Goal: Book appointment/travel/reservation

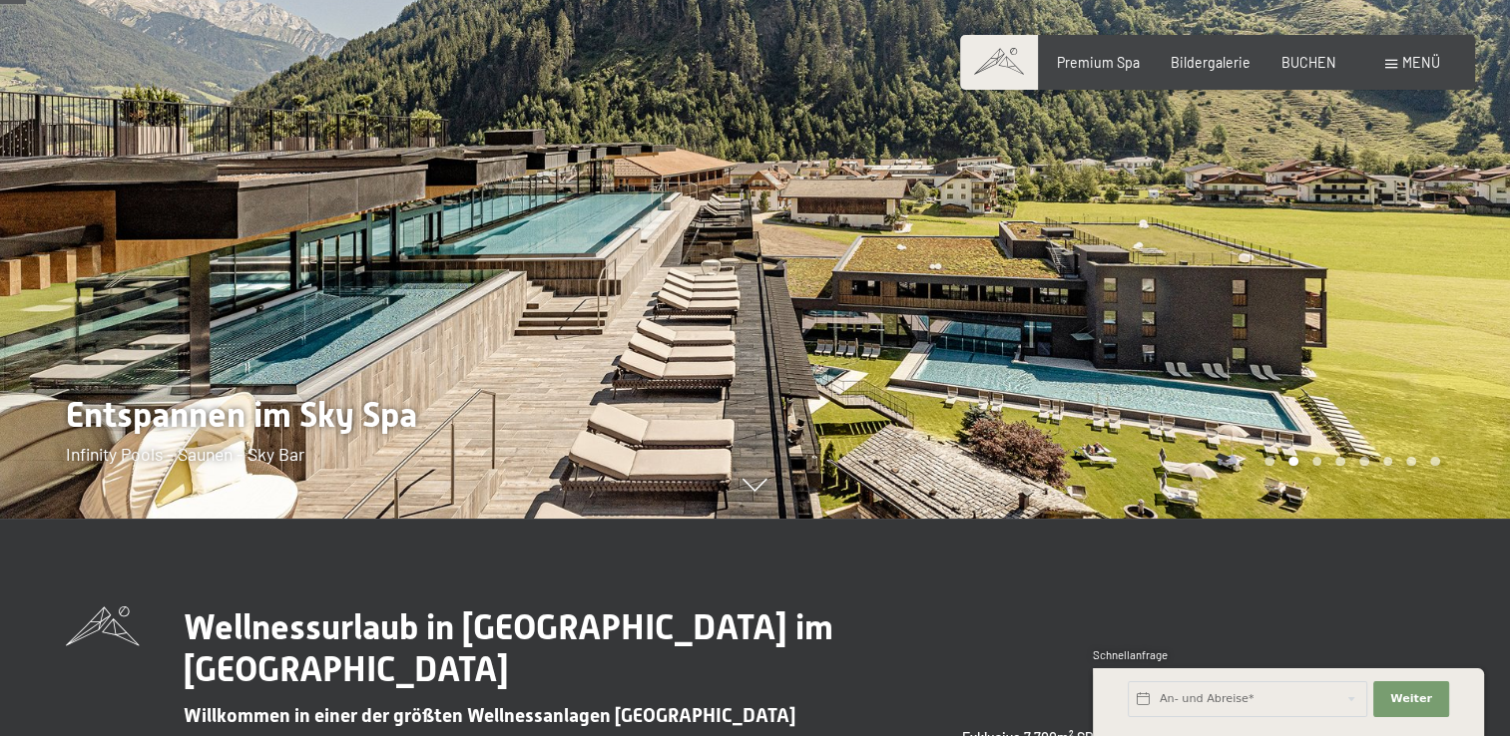
scroll to position [216, 0]
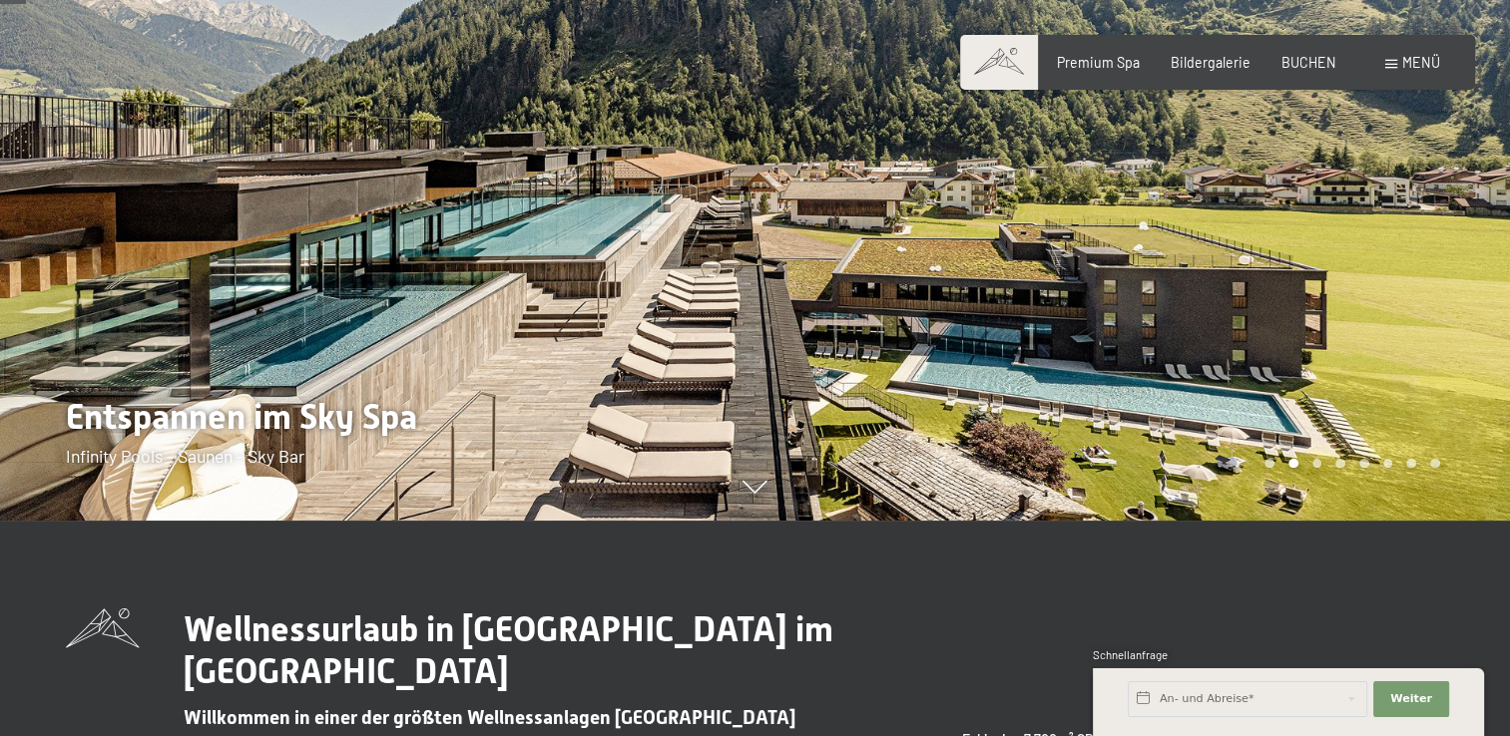
click at [943, 318] on div at bounding box center [1132, 152] width 755 height 736
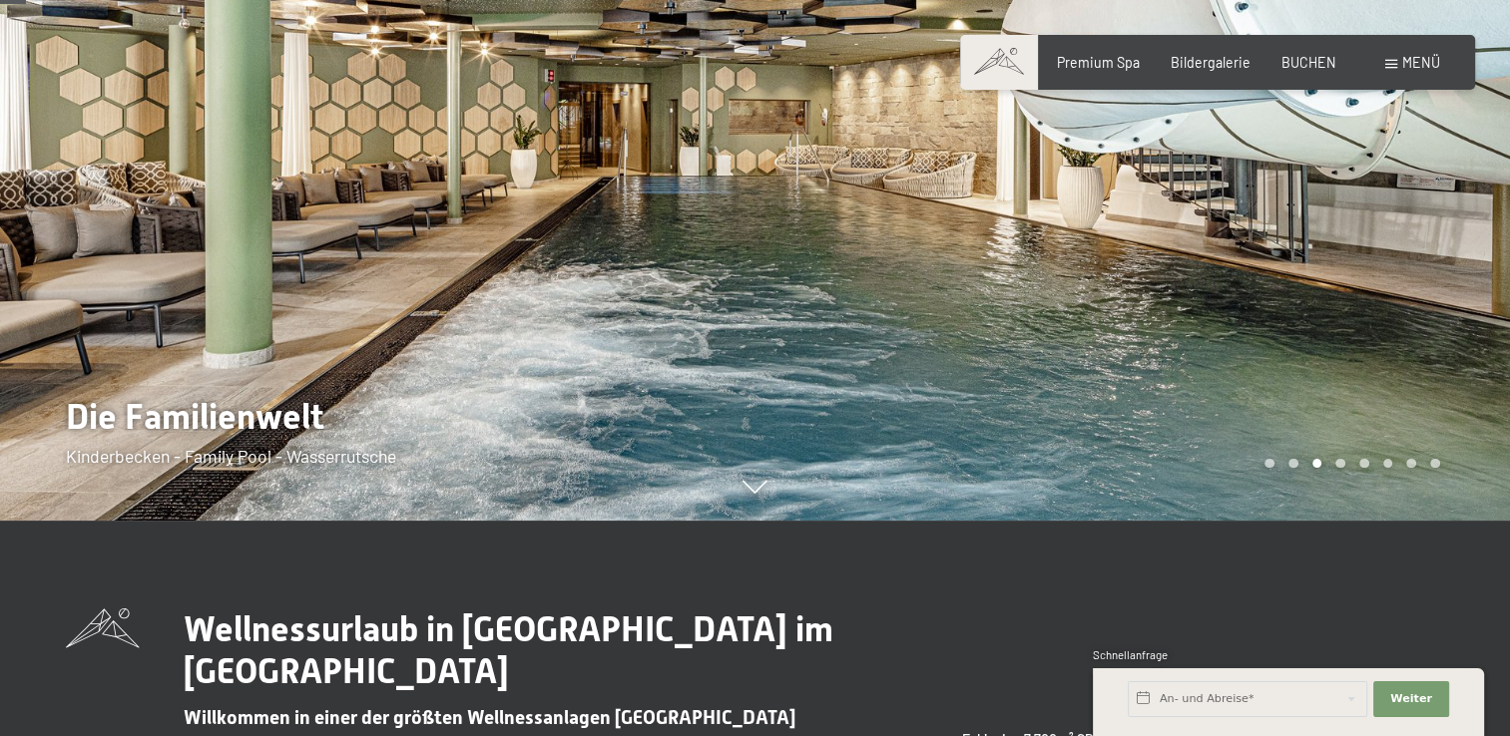
click at [943, 318] on div at bounding box center [1132, 152] width 755 height 736
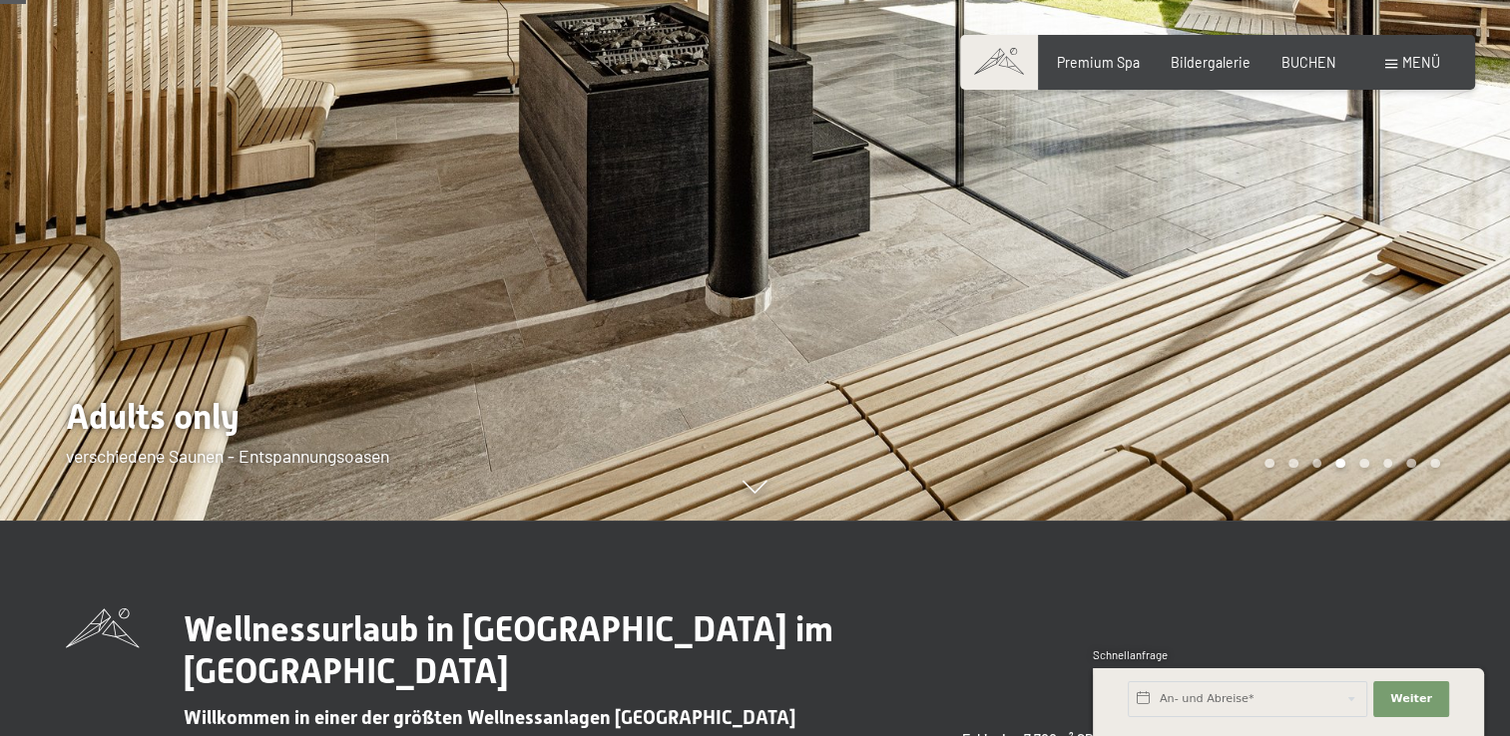
click at [943, 318] on div at bounding box center [1132, 152] width 755 height 736
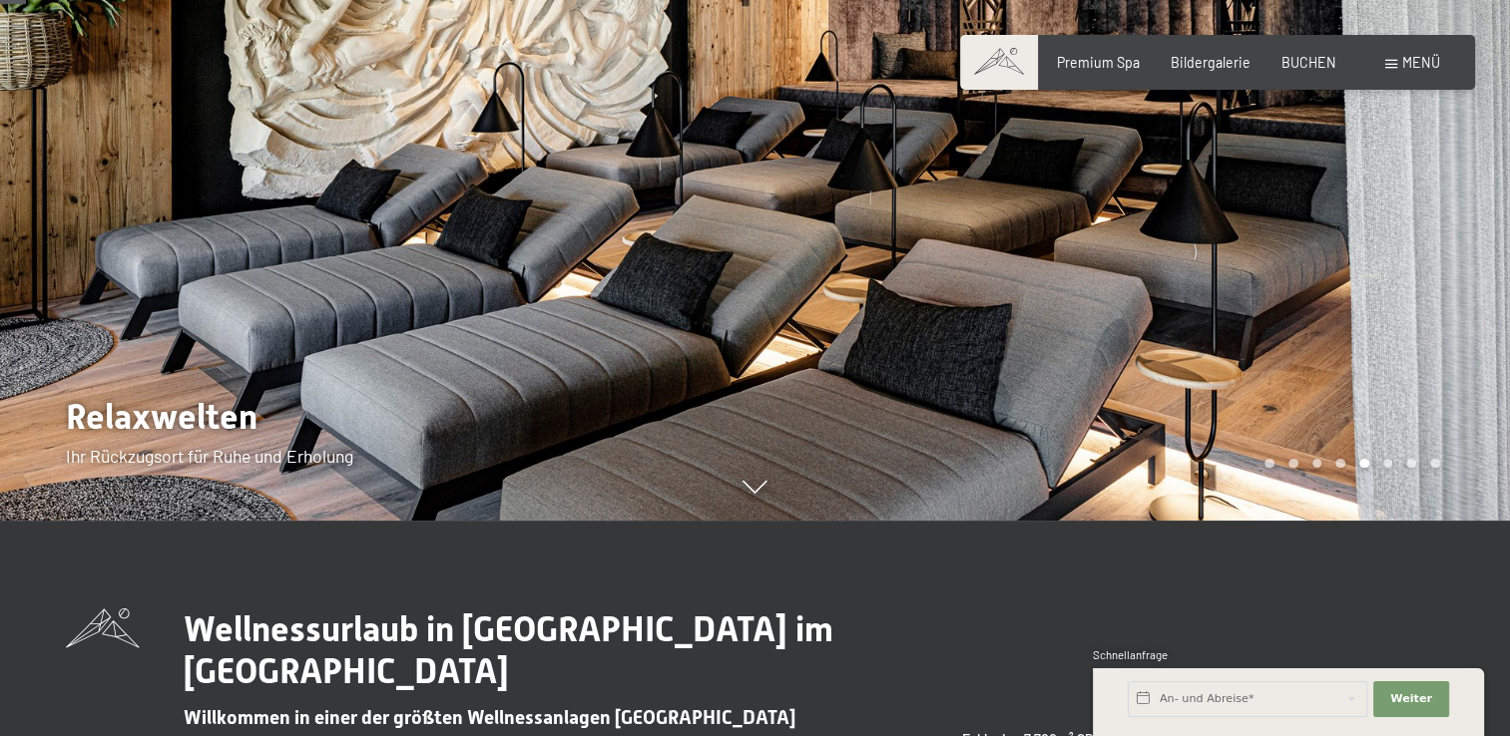
click at [943, 318] on div at bounding box center [1132, 152] width 755 height 736
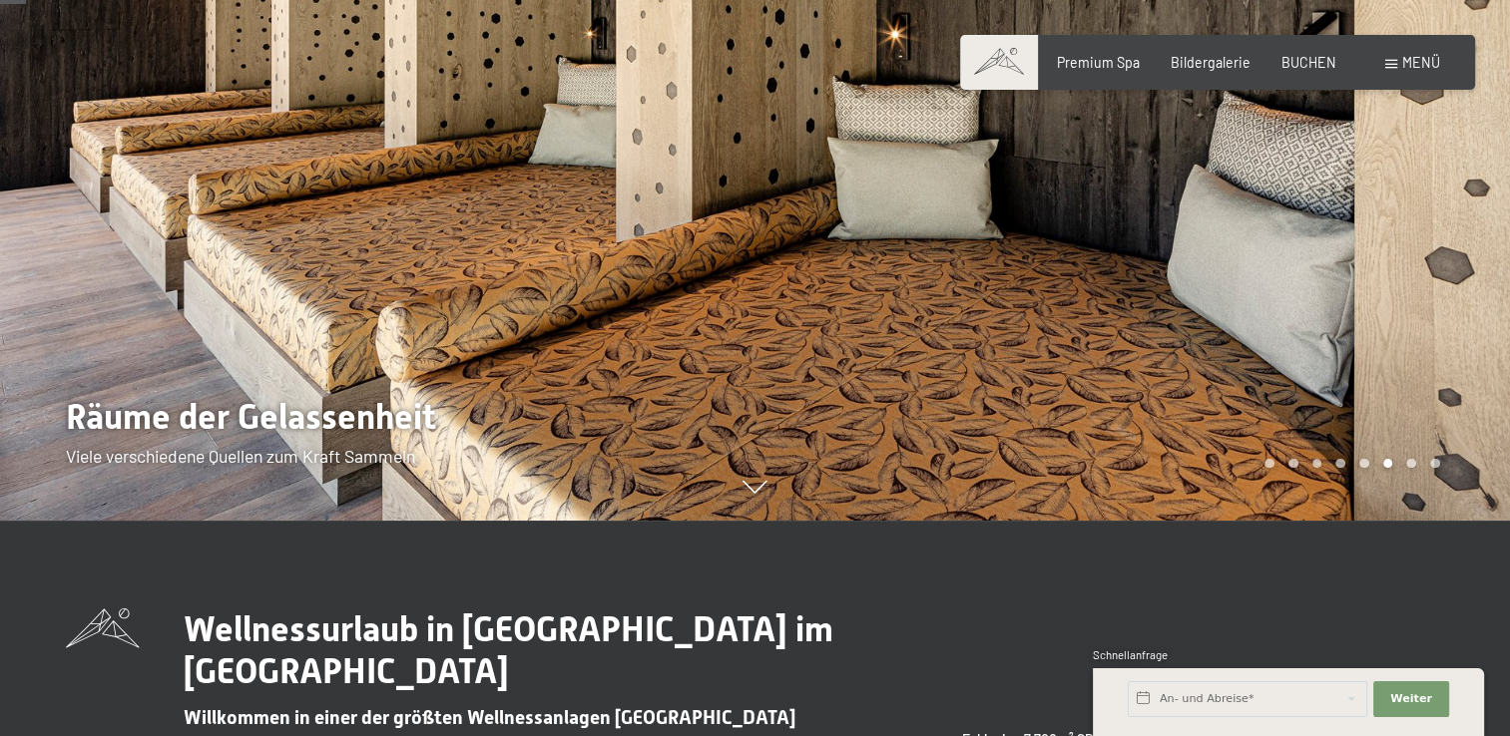
click at [943, 318] on div at bounding box center [1132, 152] width 755 height 736
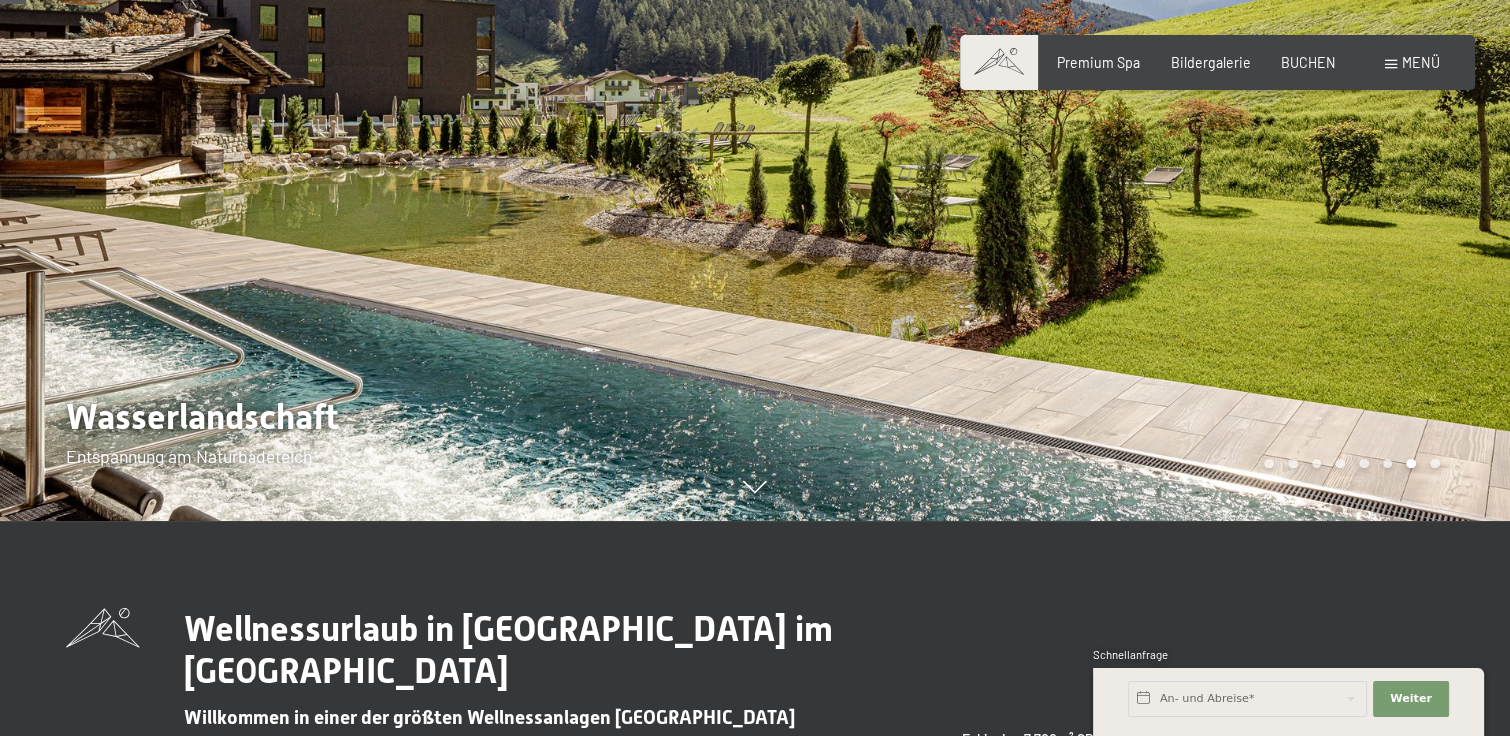
click at [943, 318] on div at bounding box center [1132, 152] width 755 height 736
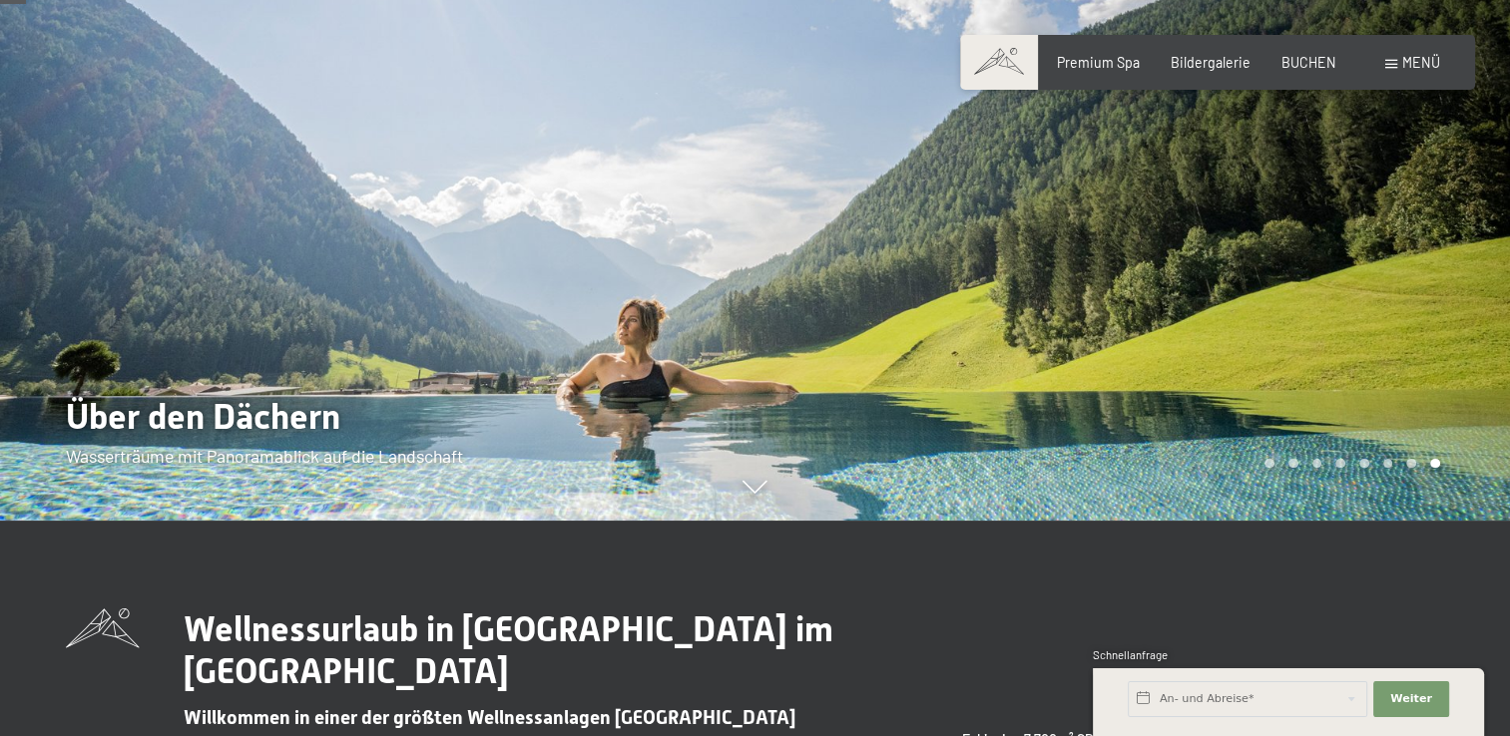
click at [943, 318] on div at bounding box center [1132, 152] width 755 height 736
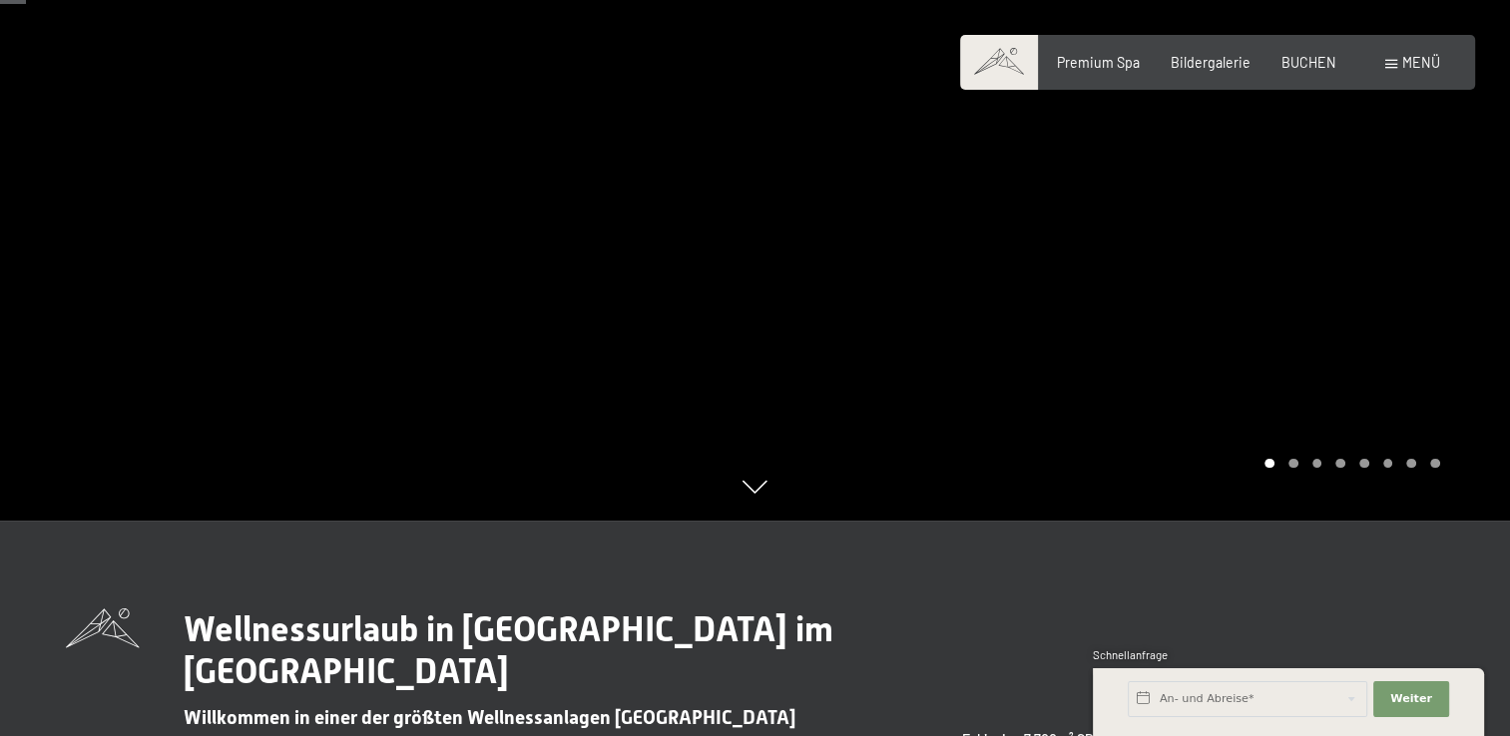
click at [943, 318] on div at bounding box center [1132, 152] width 755 height 736
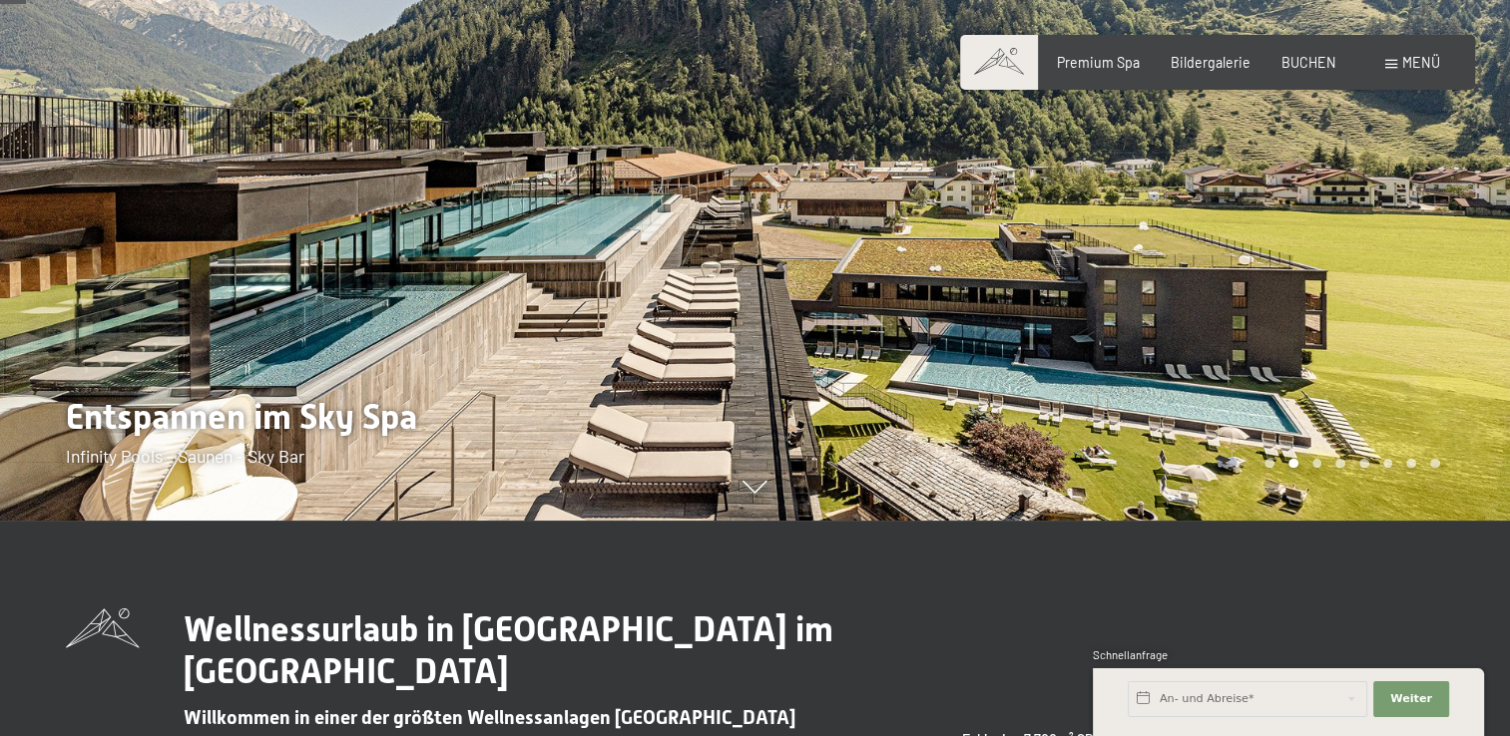
click at [943, 318] on div at bounding box center [1132, 152] width 755 height 736
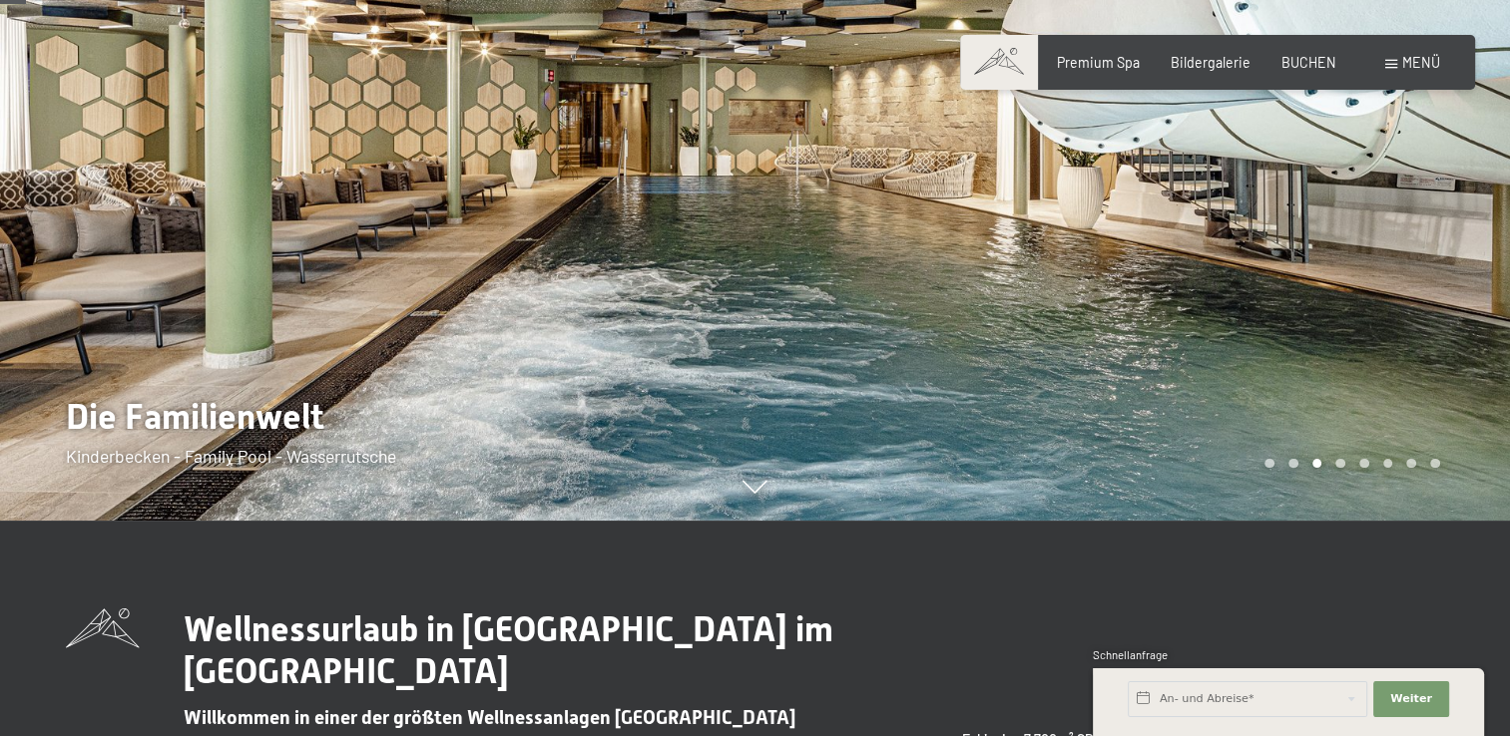
click at [943, 318] on div at bounding box center [1132, 152] width 755 height 736
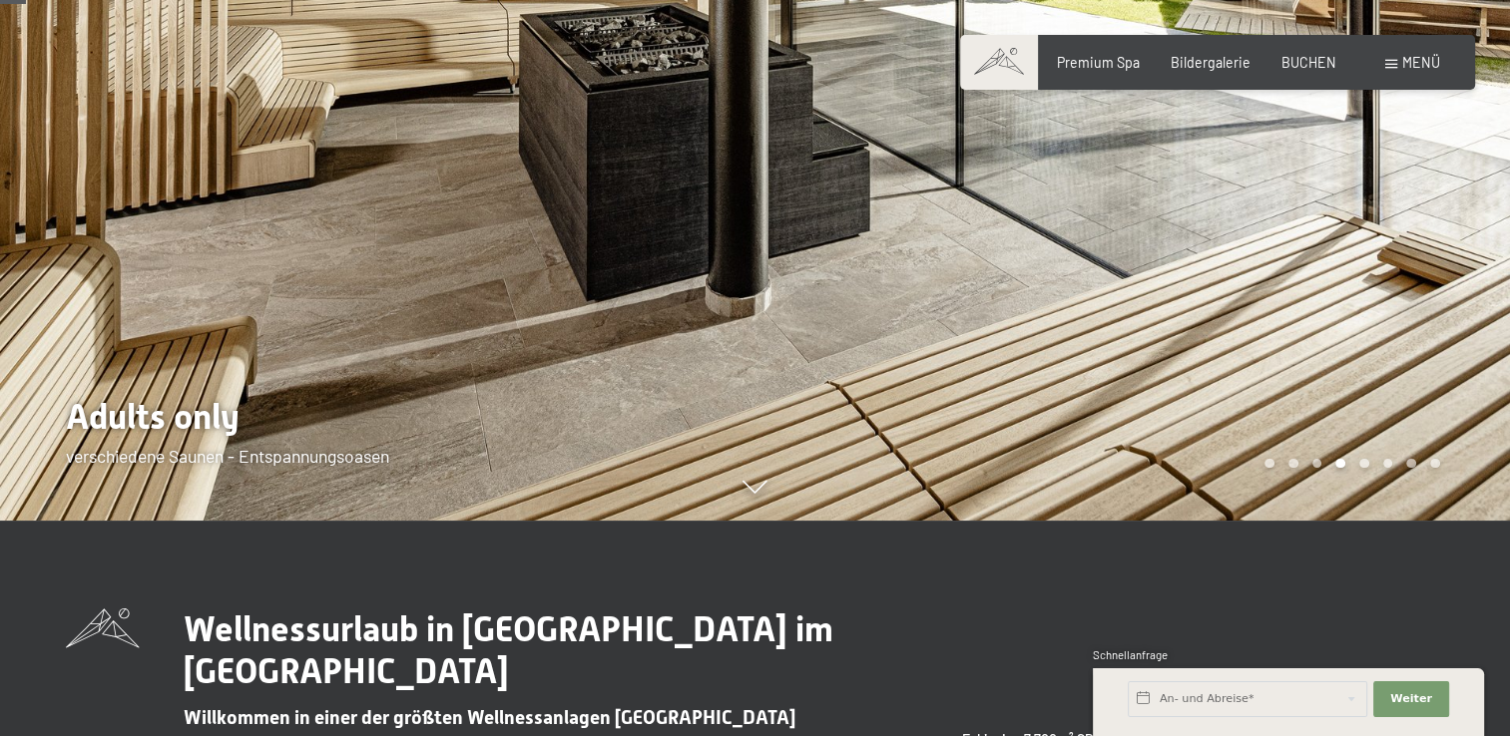
click at [943, 318] on div at bounding box center [1132, 152] width 755 height 736
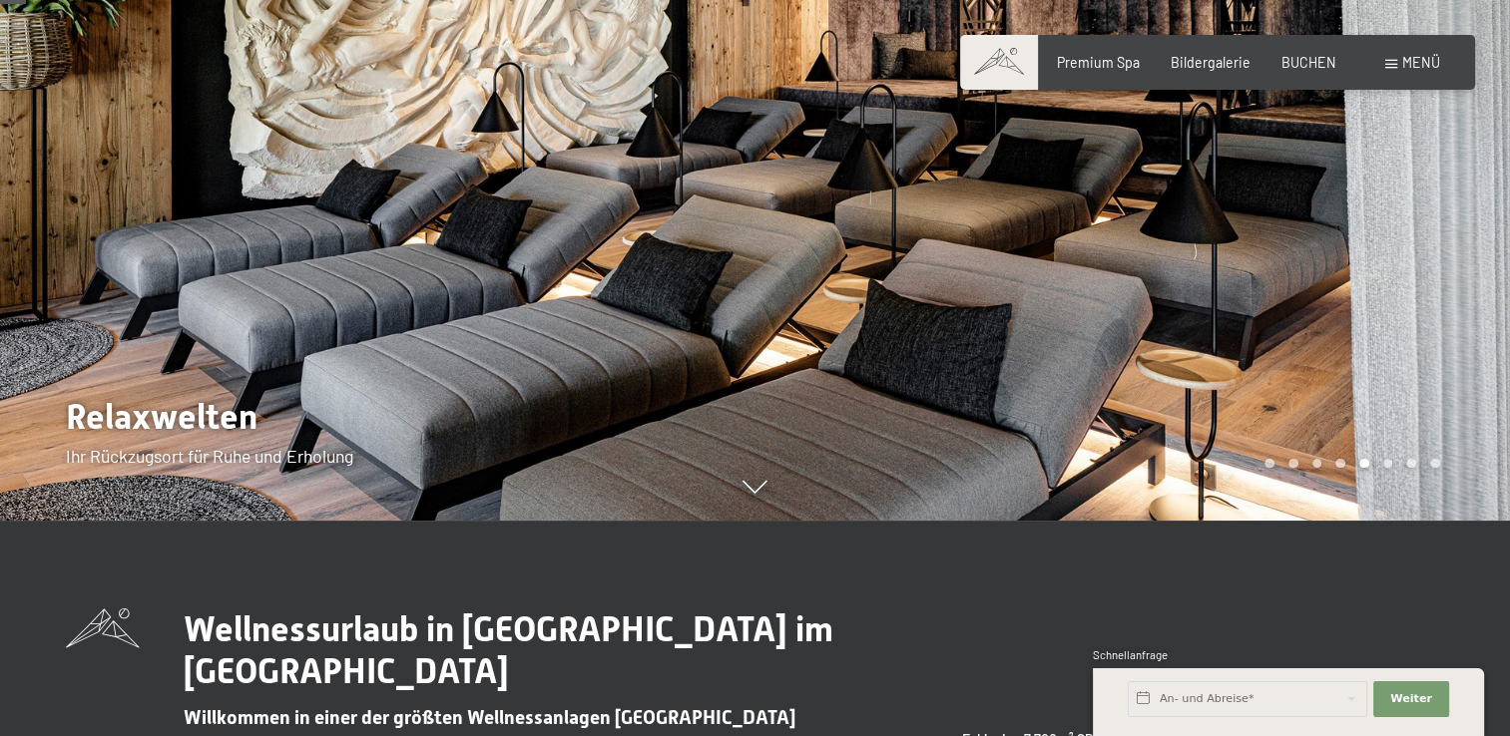
click at [943, 318] on div at bounding box center [1132, 152] width 755 height 736
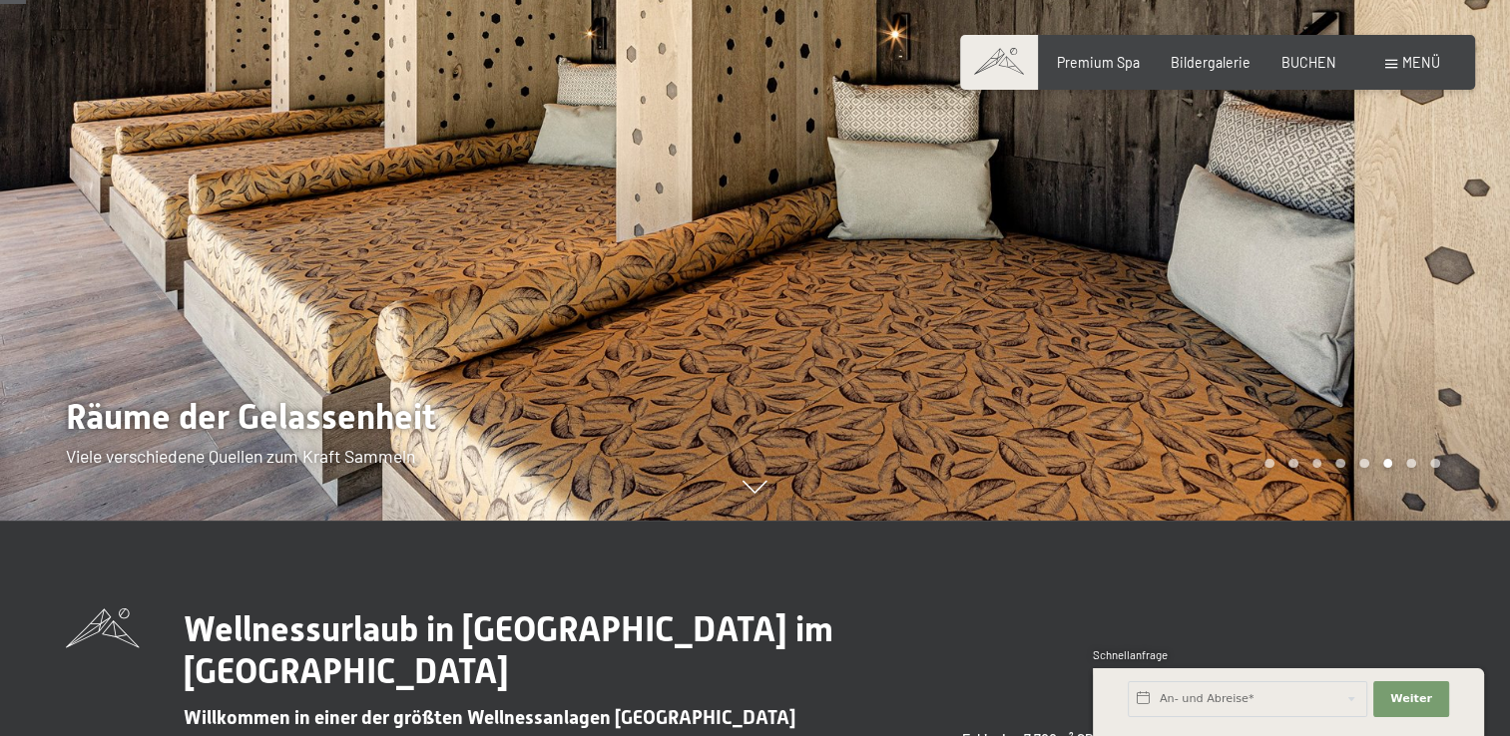
click at [943, 318] on div at bounding box center [1132, 152] width 755 height 736
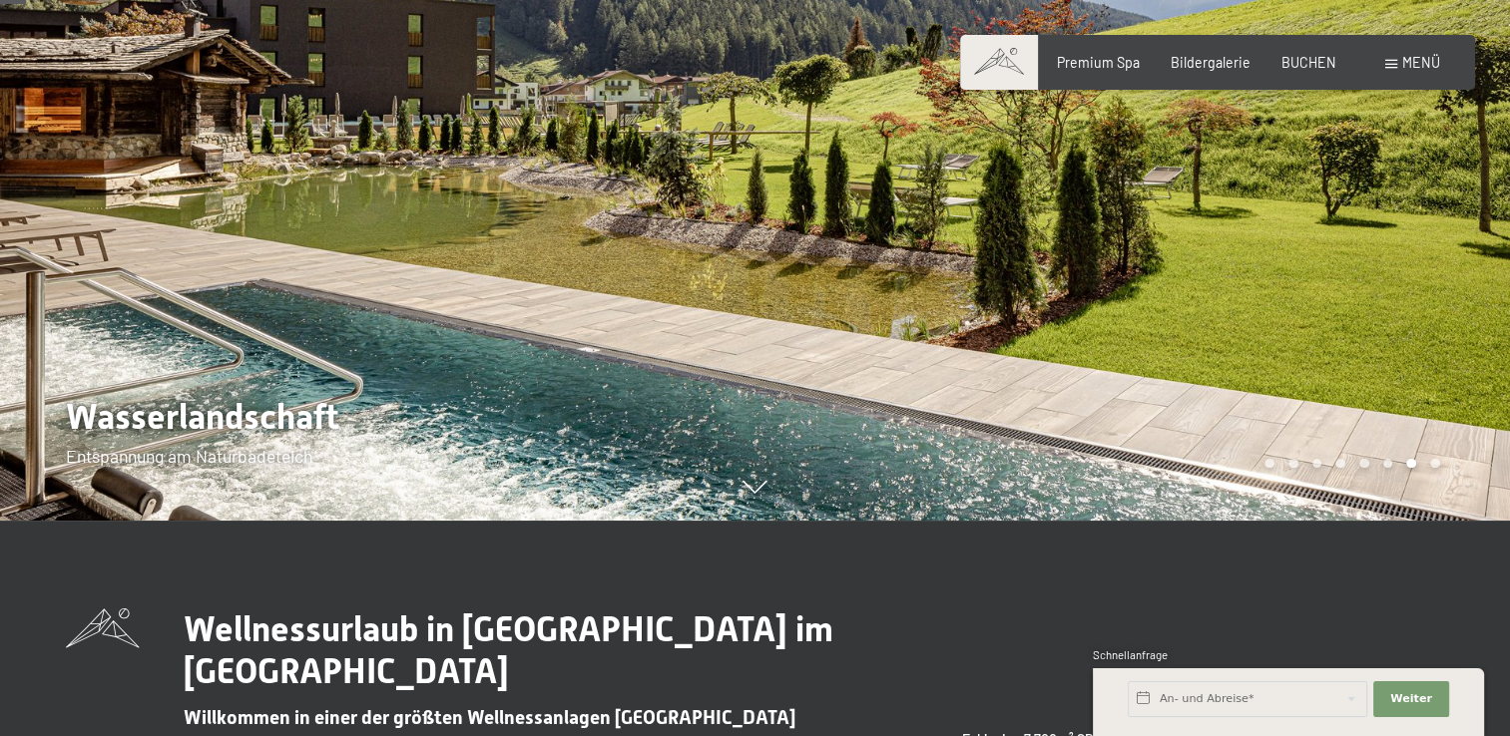
click at [943, 318] on div at bounding box center [1132, 152] width 755 height 736
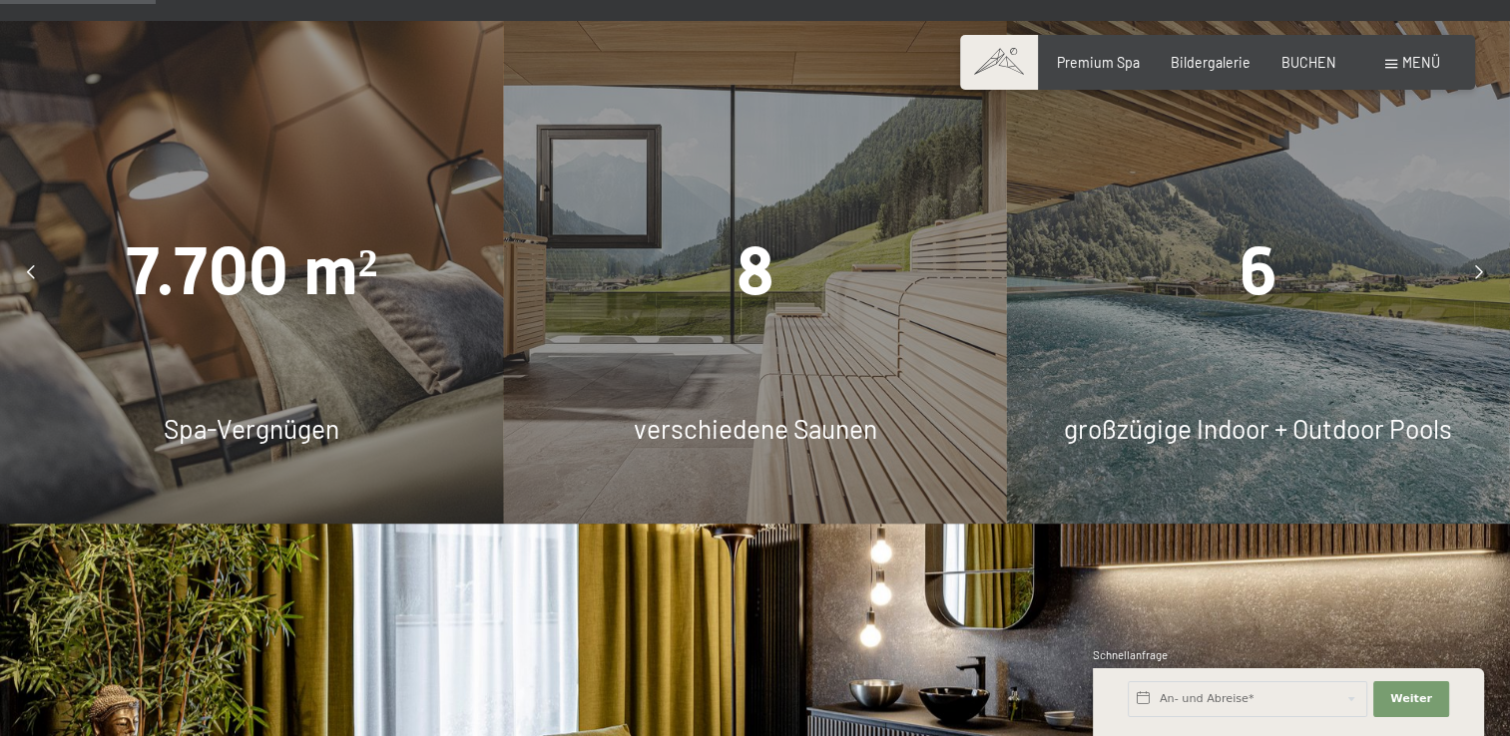
scroll to position [1308, 0]
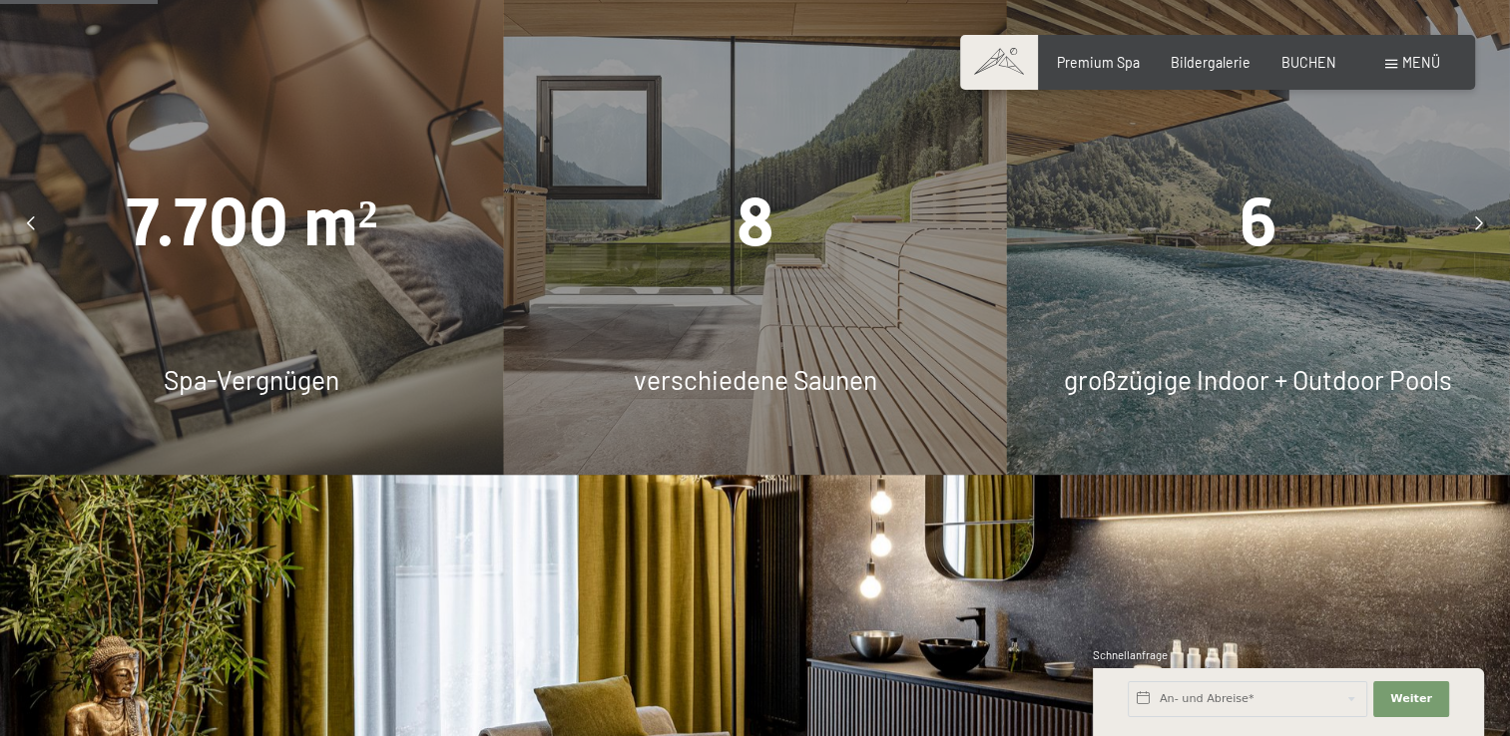
click at [1479, 222] on icon at bounding box center [1479, 224] width 8 height 14
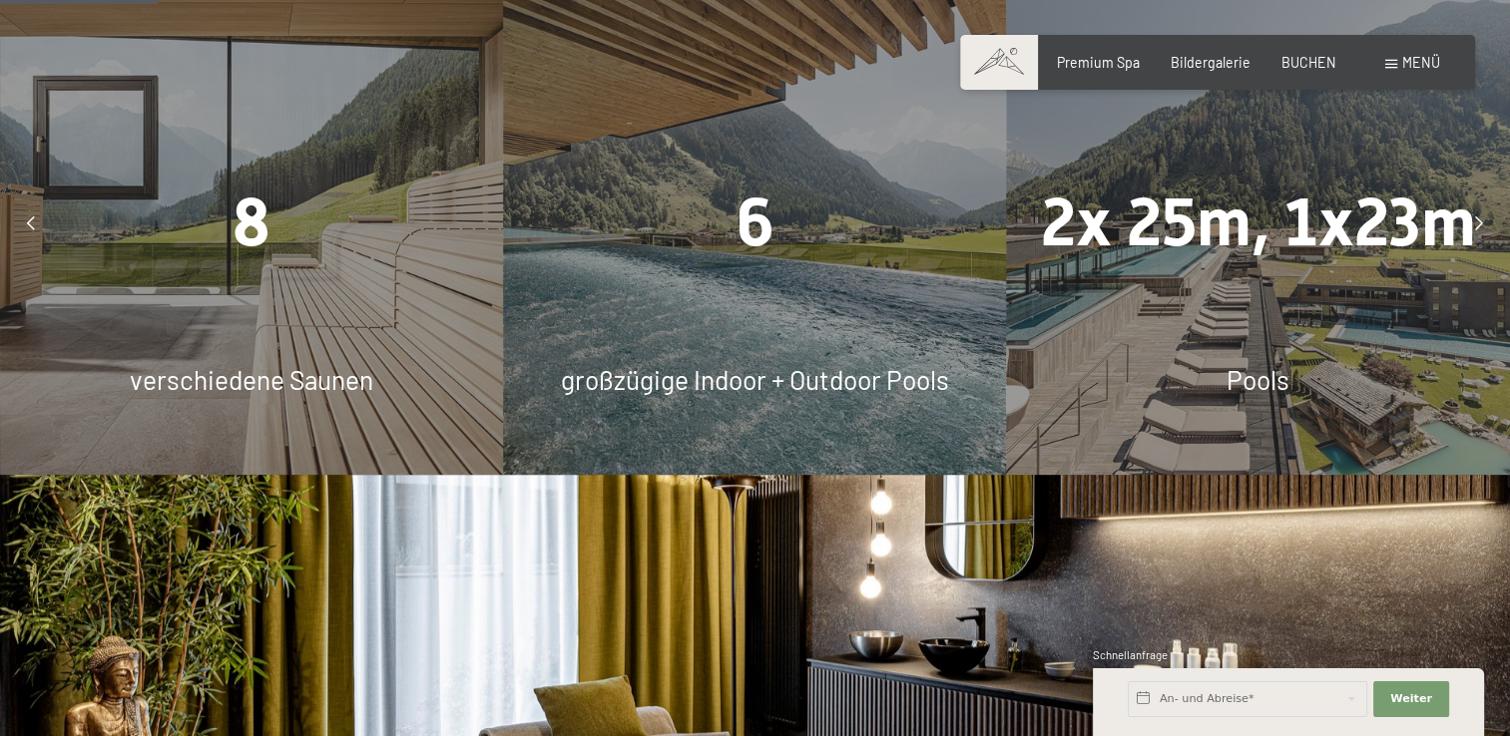
click at [1479, 222] on icon at bounding box center [1479, 224] width 8 height 14
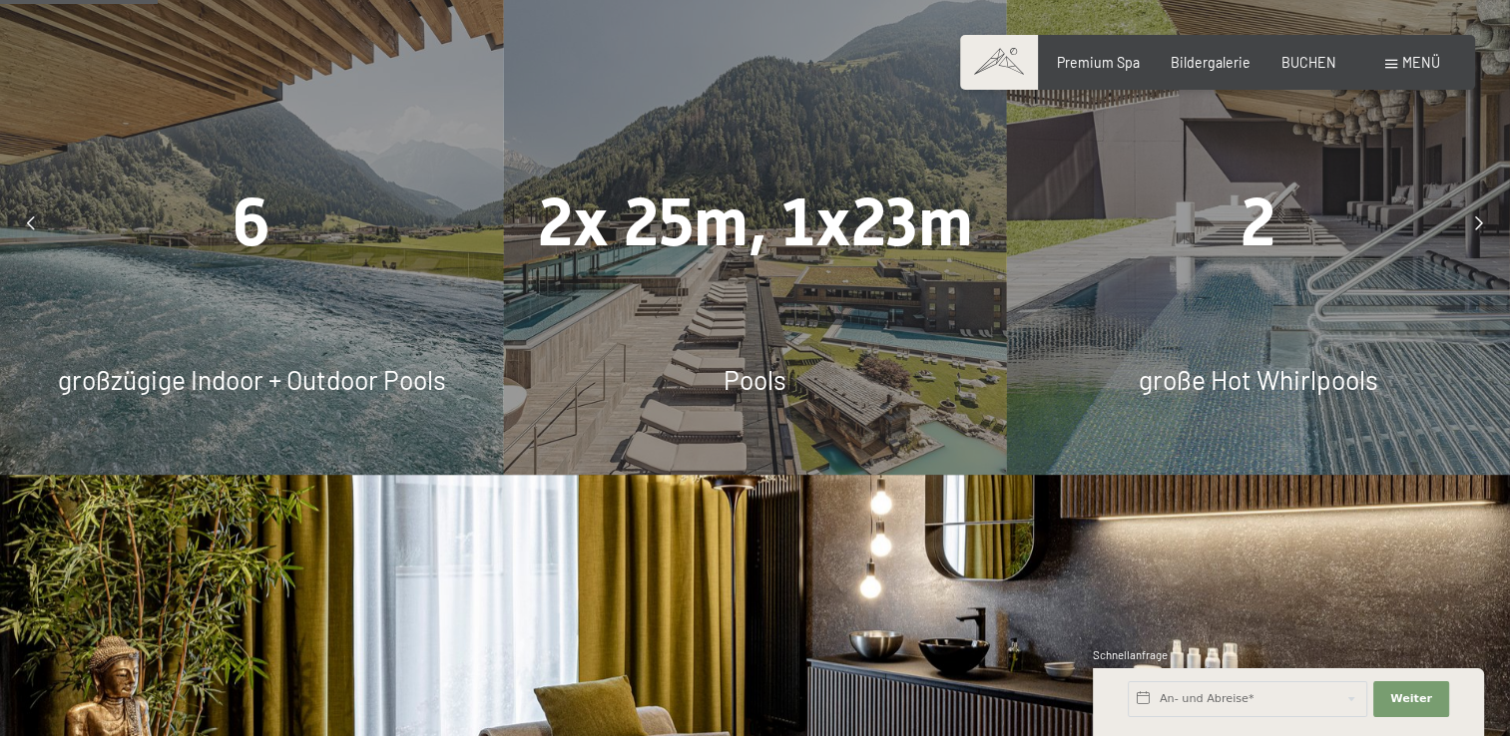
click at [1479, 222] on icon at bounding box center [1479, 224] width 8 height 14
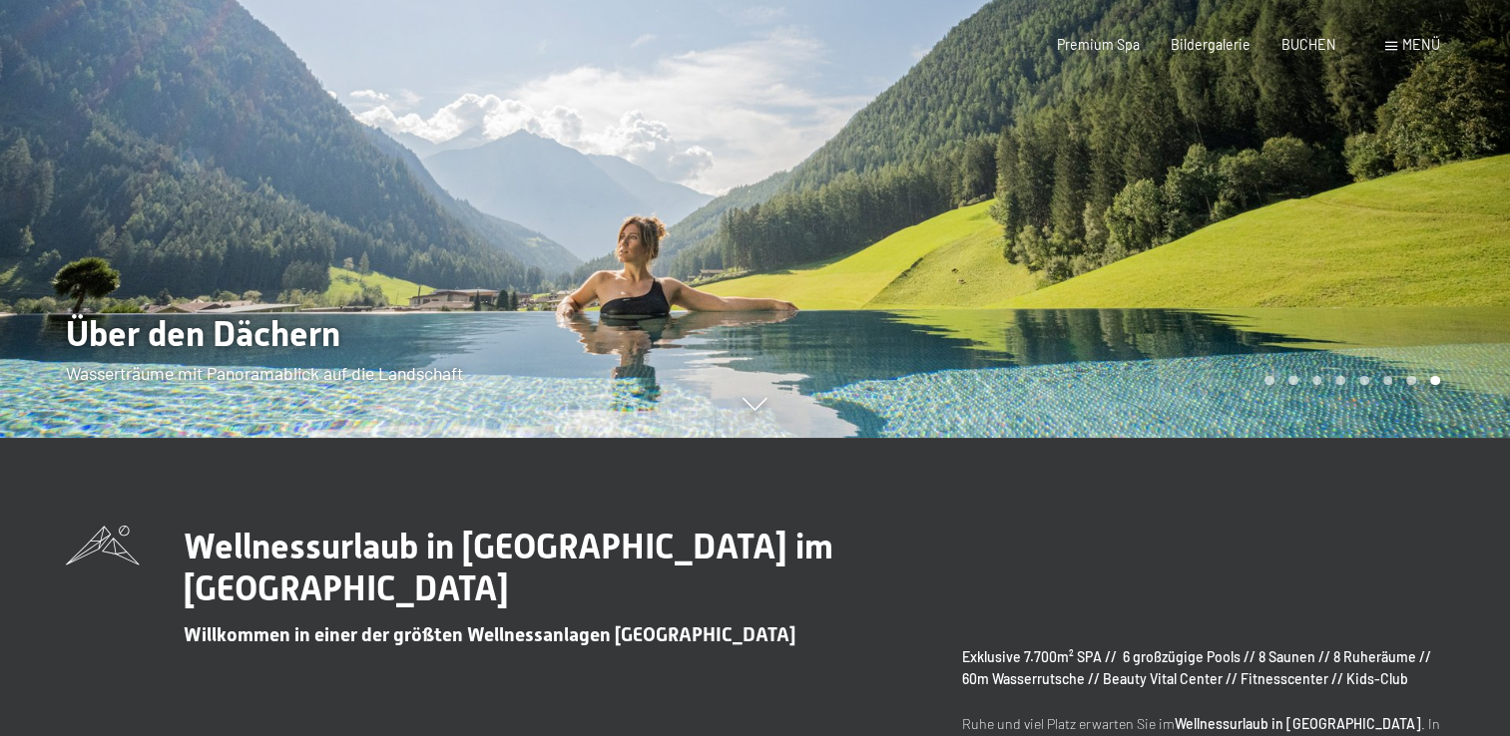
scroll to position [0, 0]
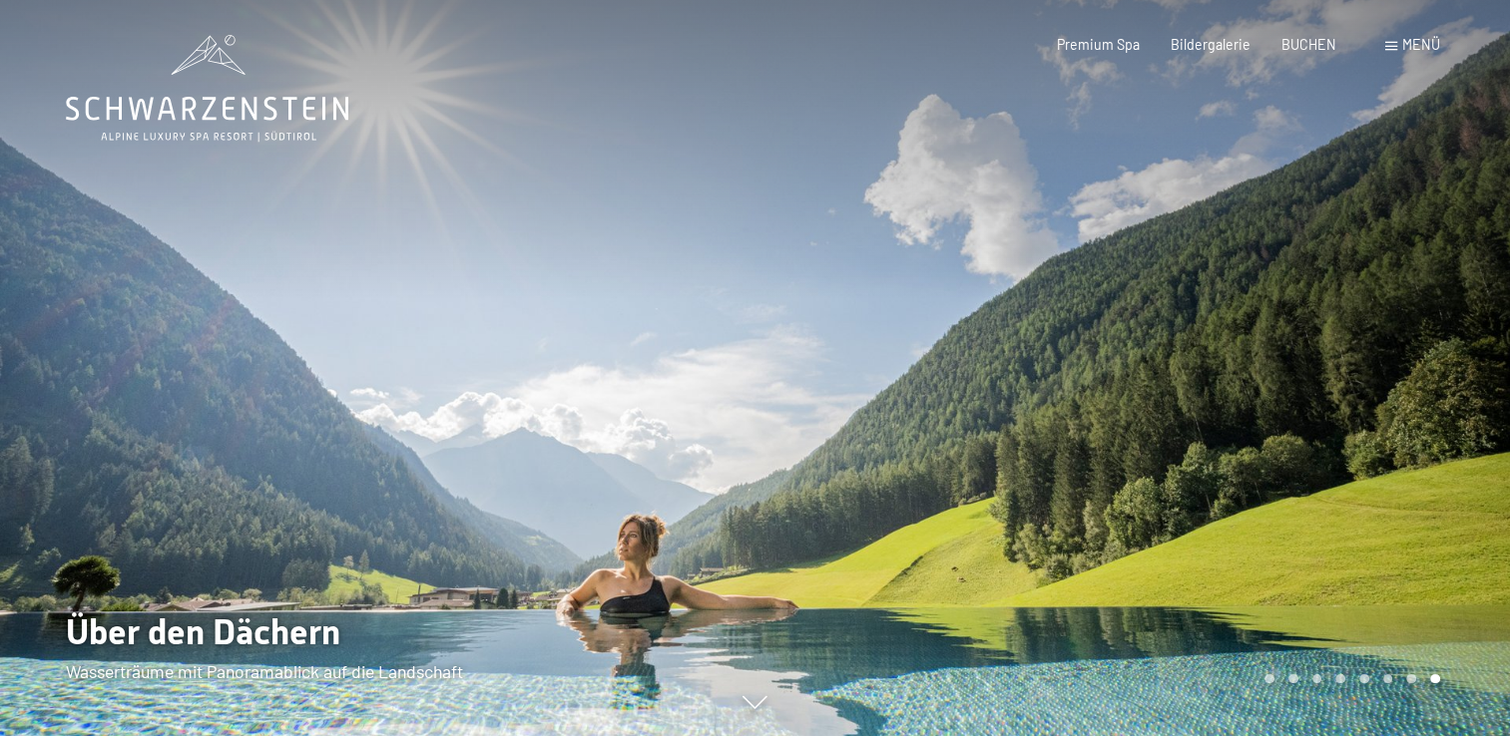
click at [202, 122] on icon at bounding box center [207, 88] width 282 height 107
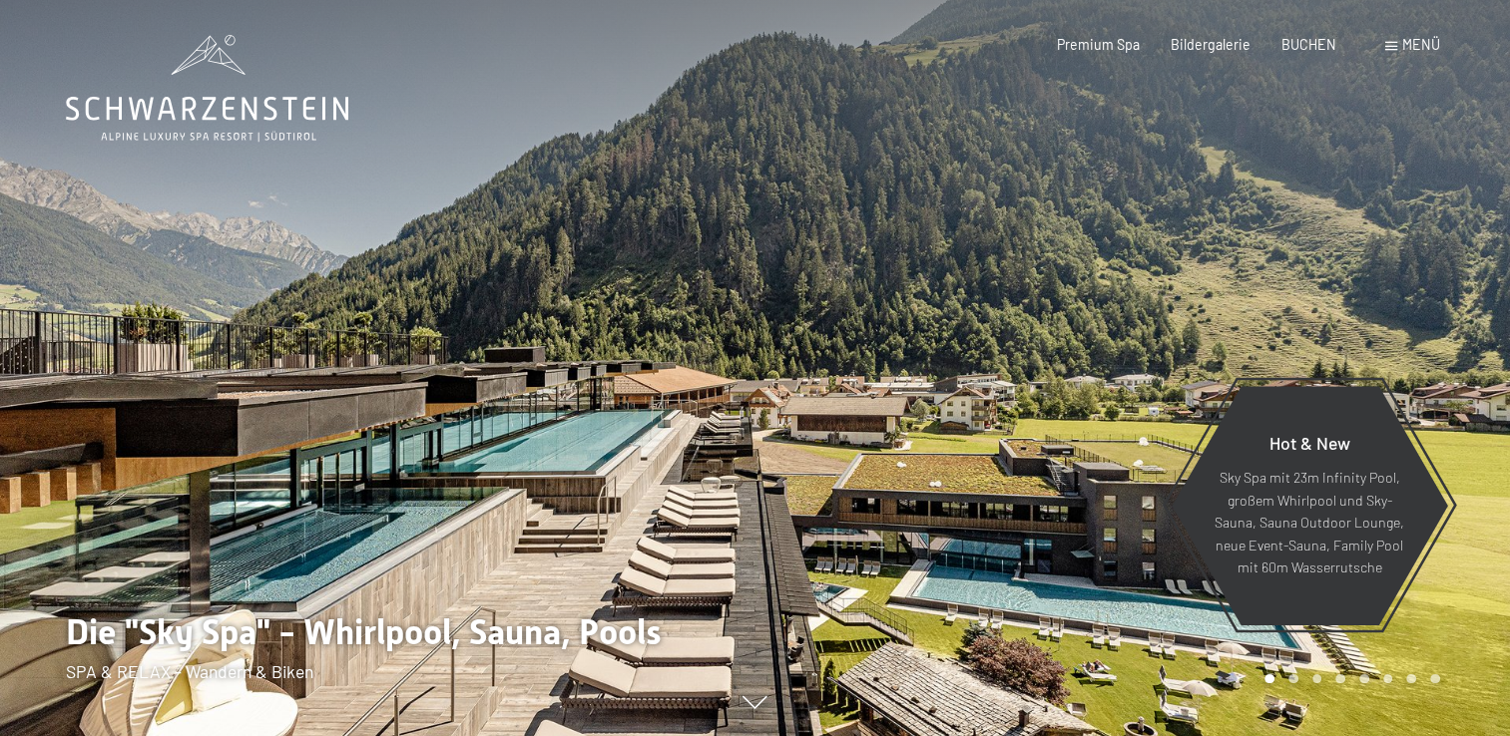
click at [1385, 39] on div "Menü" at bounding box center [1412, 45] width 55 height 20
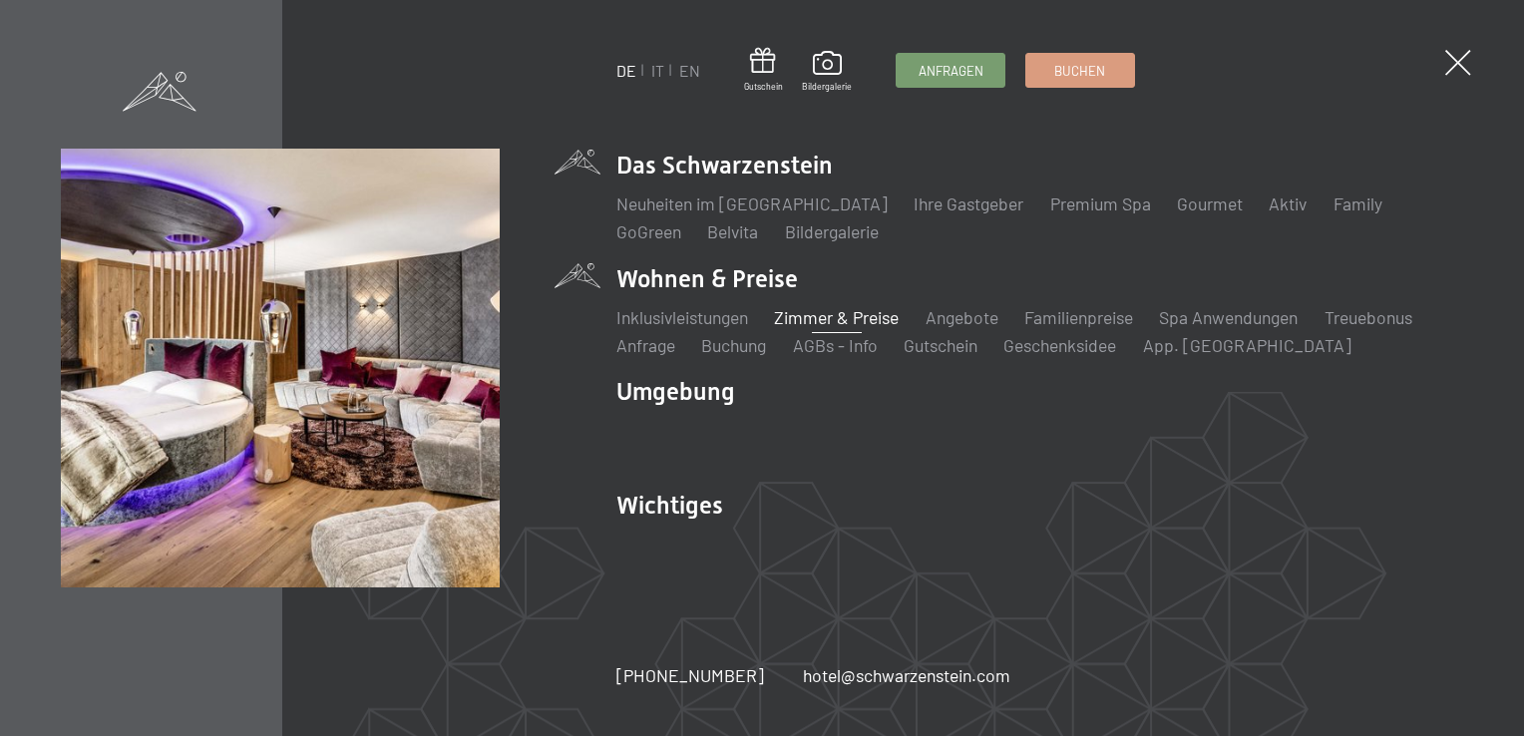
click at [867, 314] on link "Zimmer & Preise" at bounding box center [836, 317] width 125 height 22
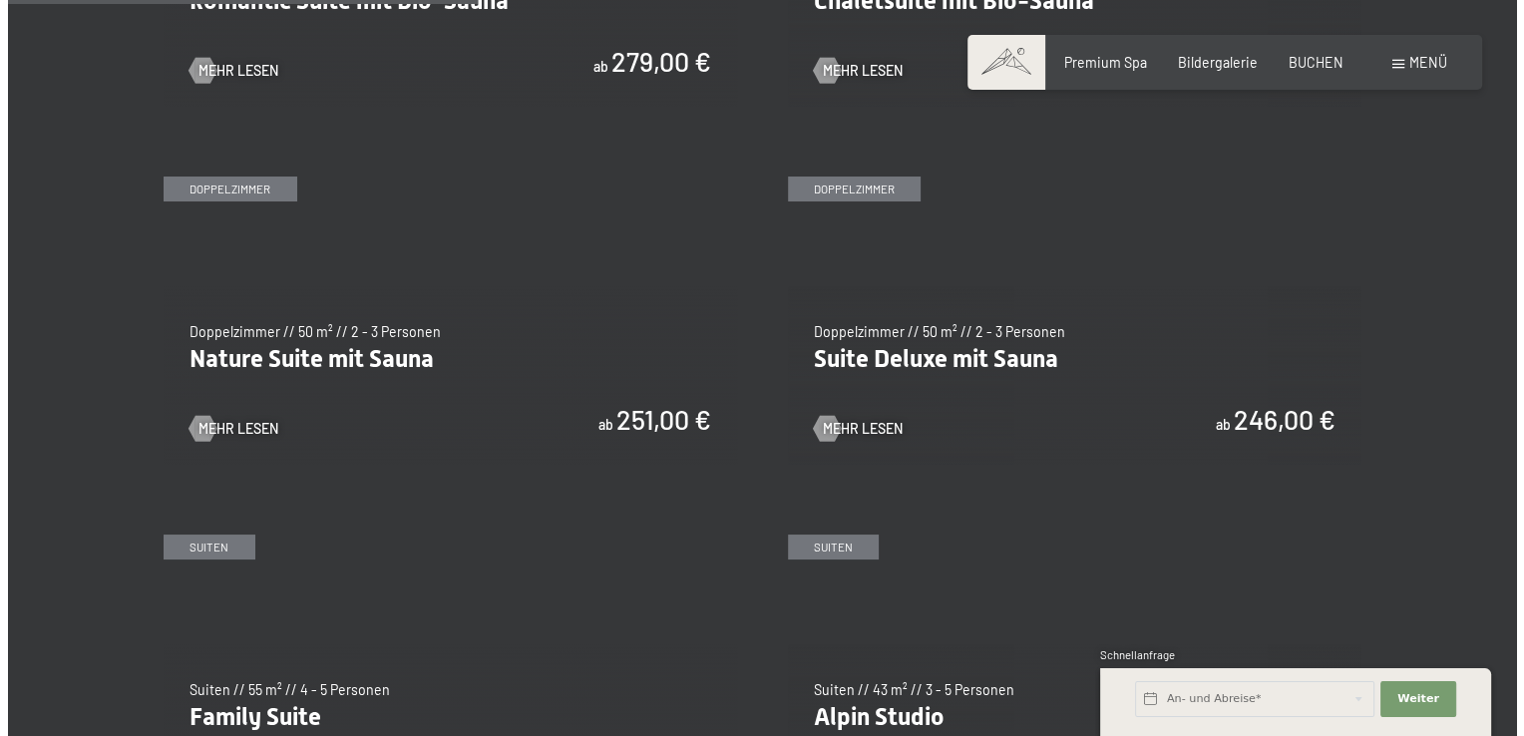
scroll to position [1689, 0]
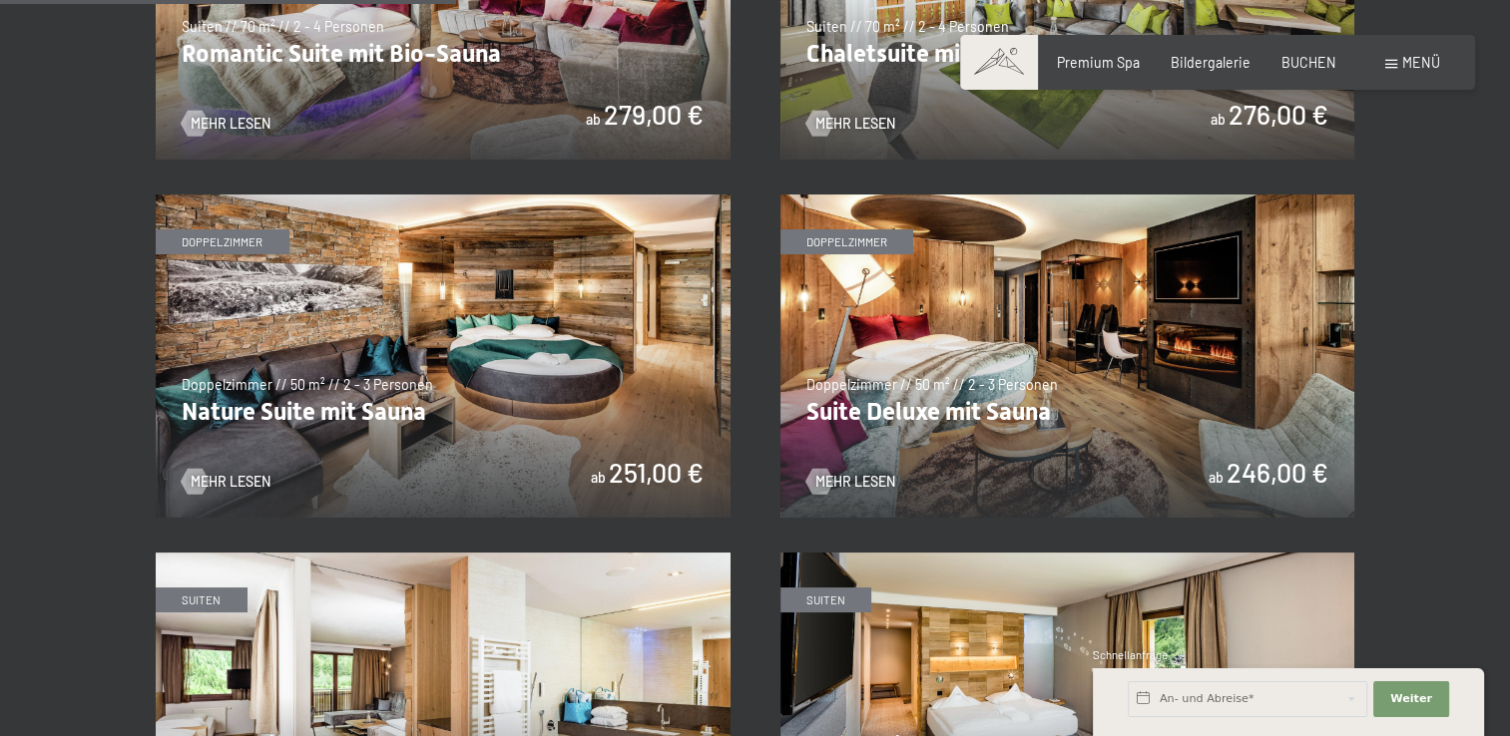
click at [1389, 62] on span at bounding box center [1391, 64] width 12 height 9
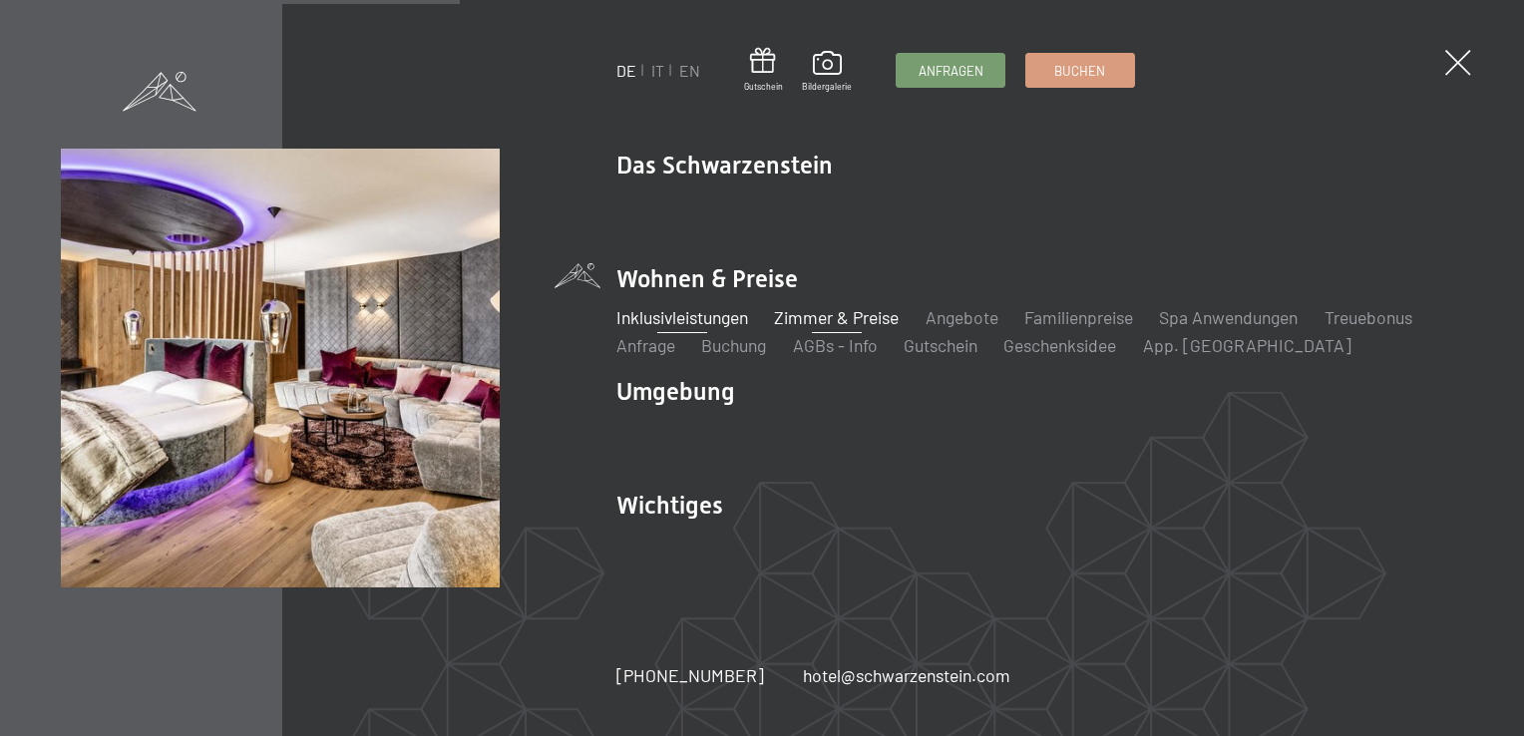
click at [686, 318] on link "Inklusivleistungen" at bounding box center [683, 317] width 132 height 22
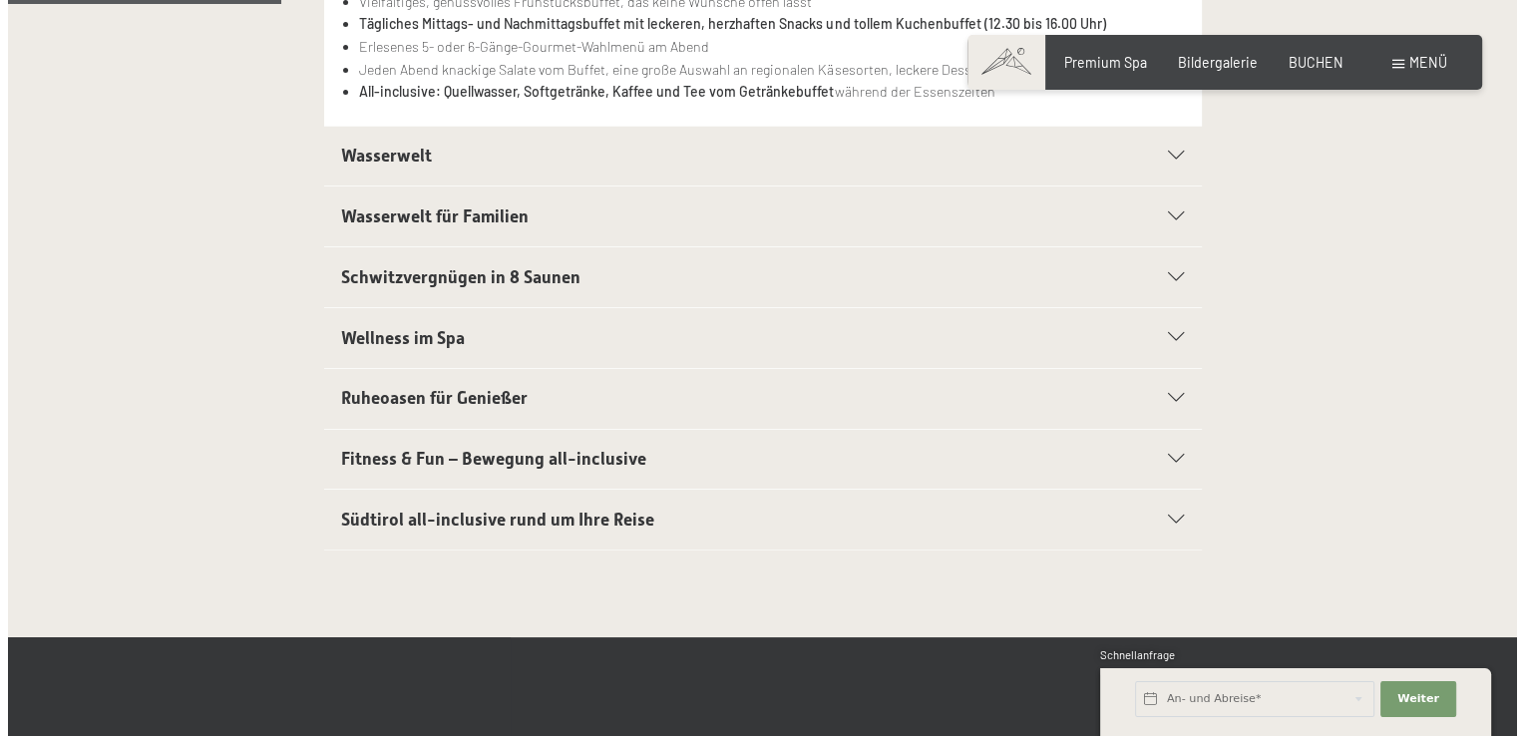
scroll to position [621, 0]
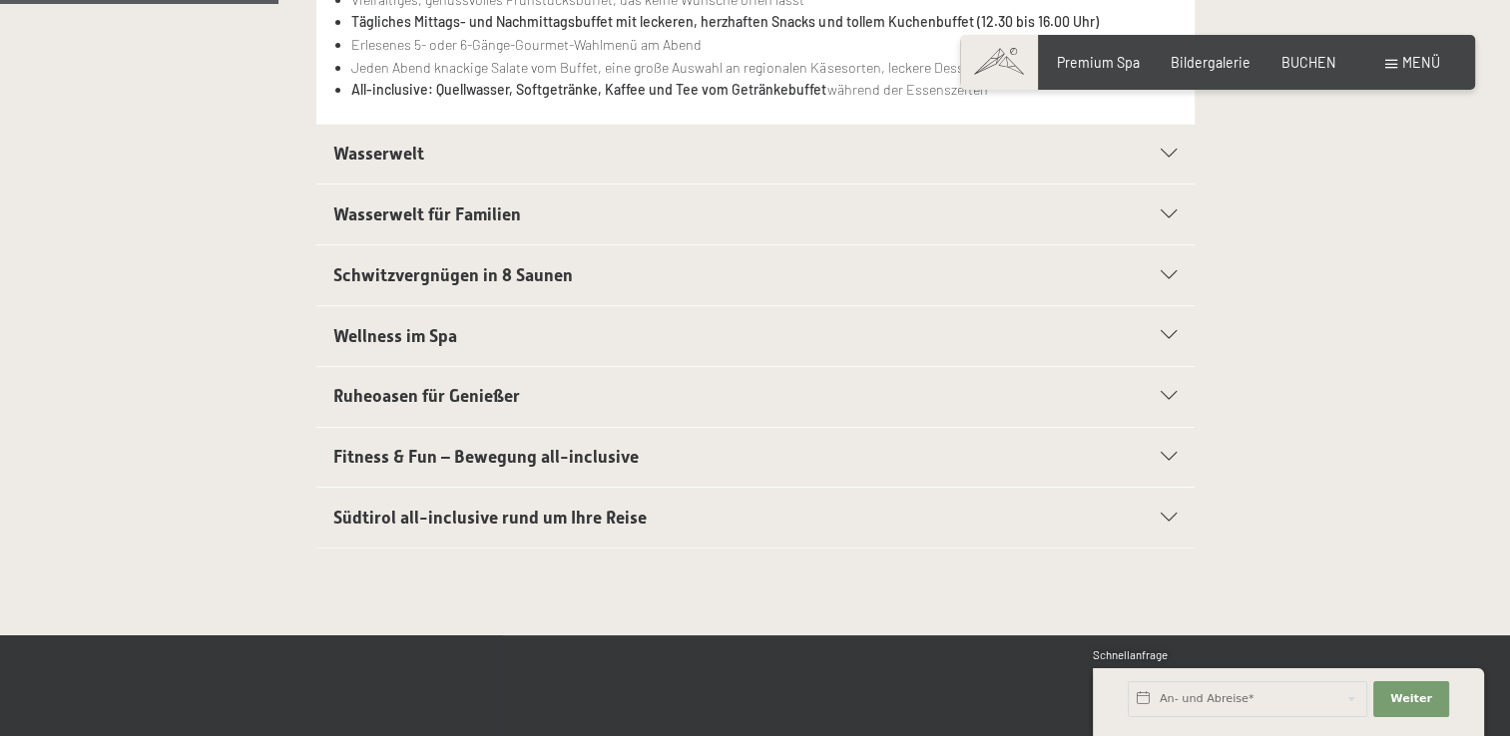
click at [1398, 54] on div "Menü" at bounding box center [1412, 63] width 55 height 20
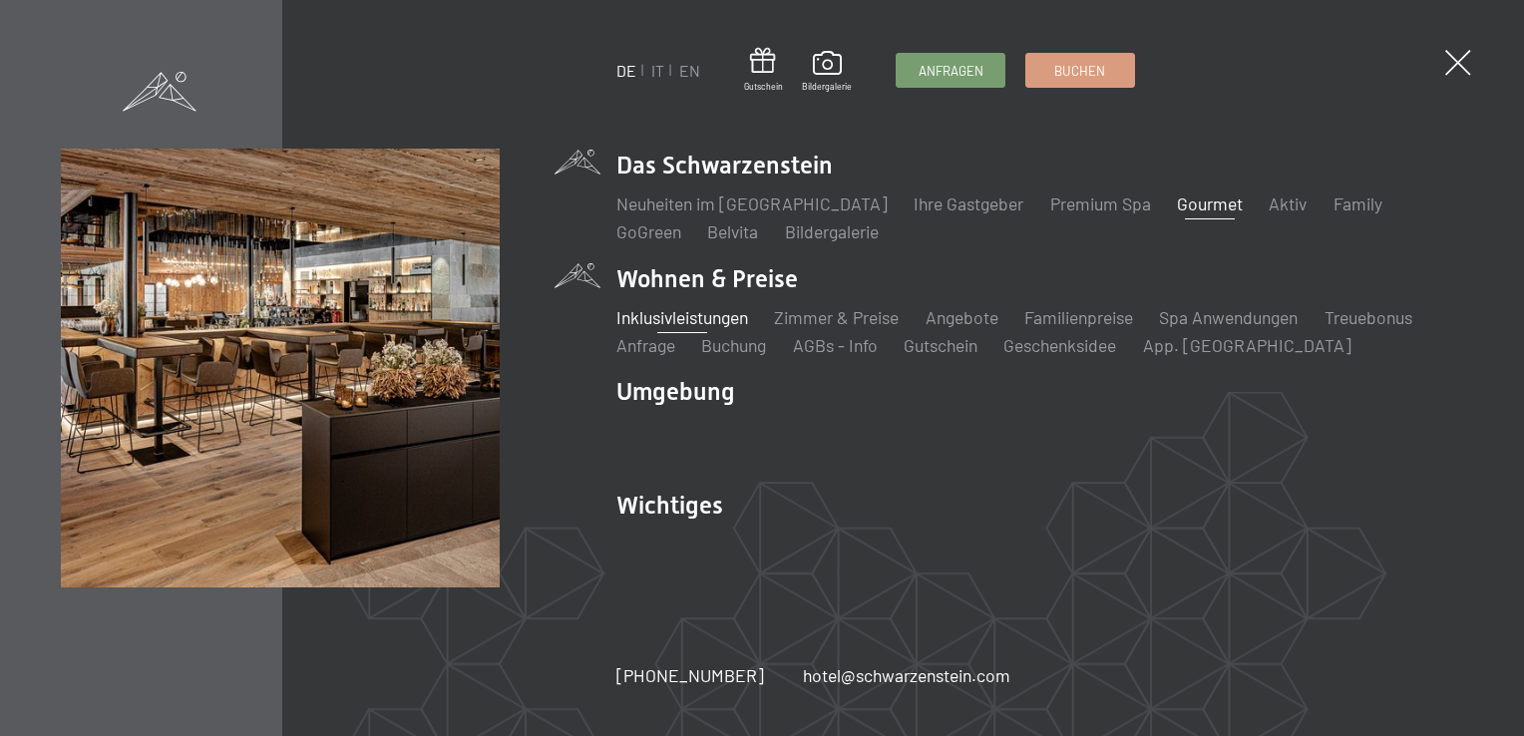
click at [1177, 208] on link "Gourmet" at bounding box center [1210, 204] width 66 height 22
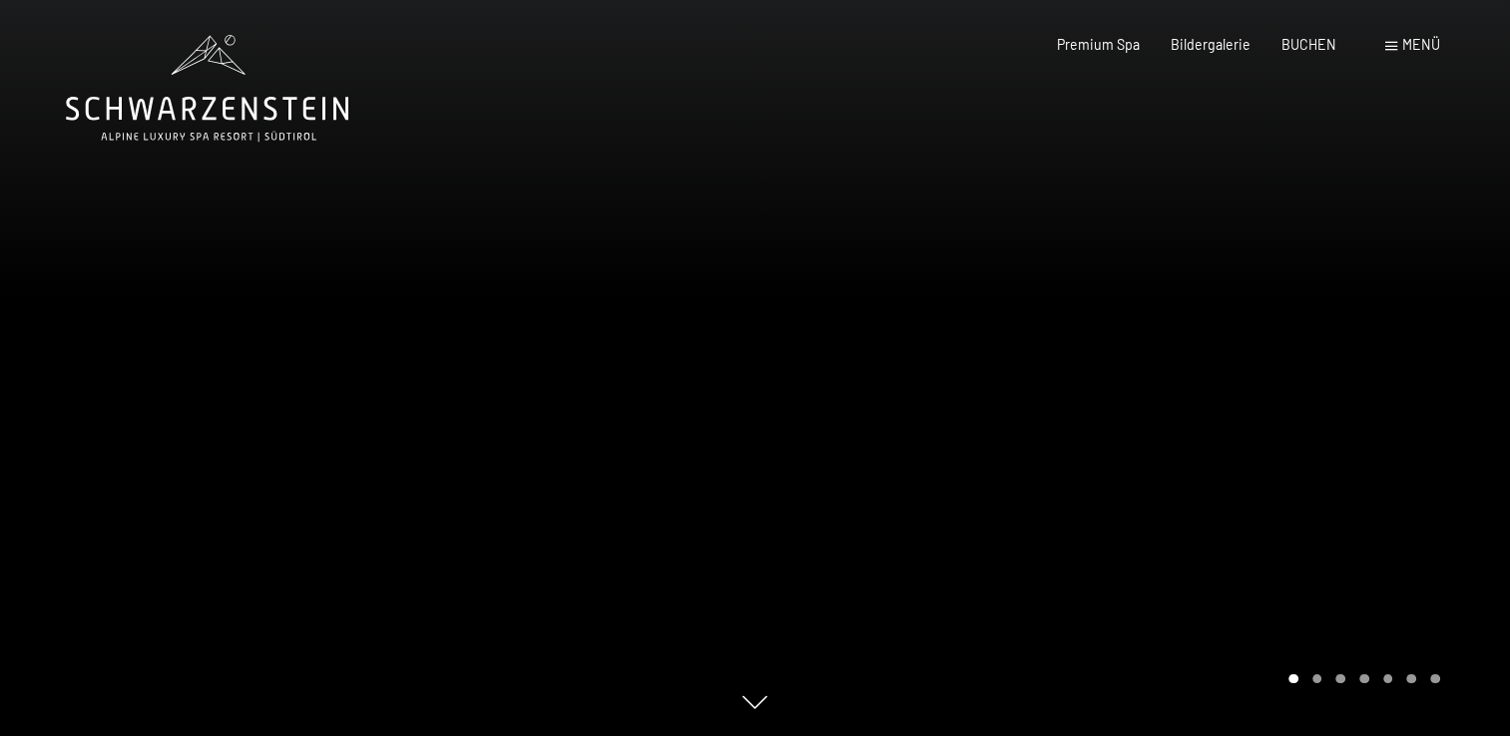
click at [1229, 381] on div at bounding box center [1132, 368] width 755 height 736
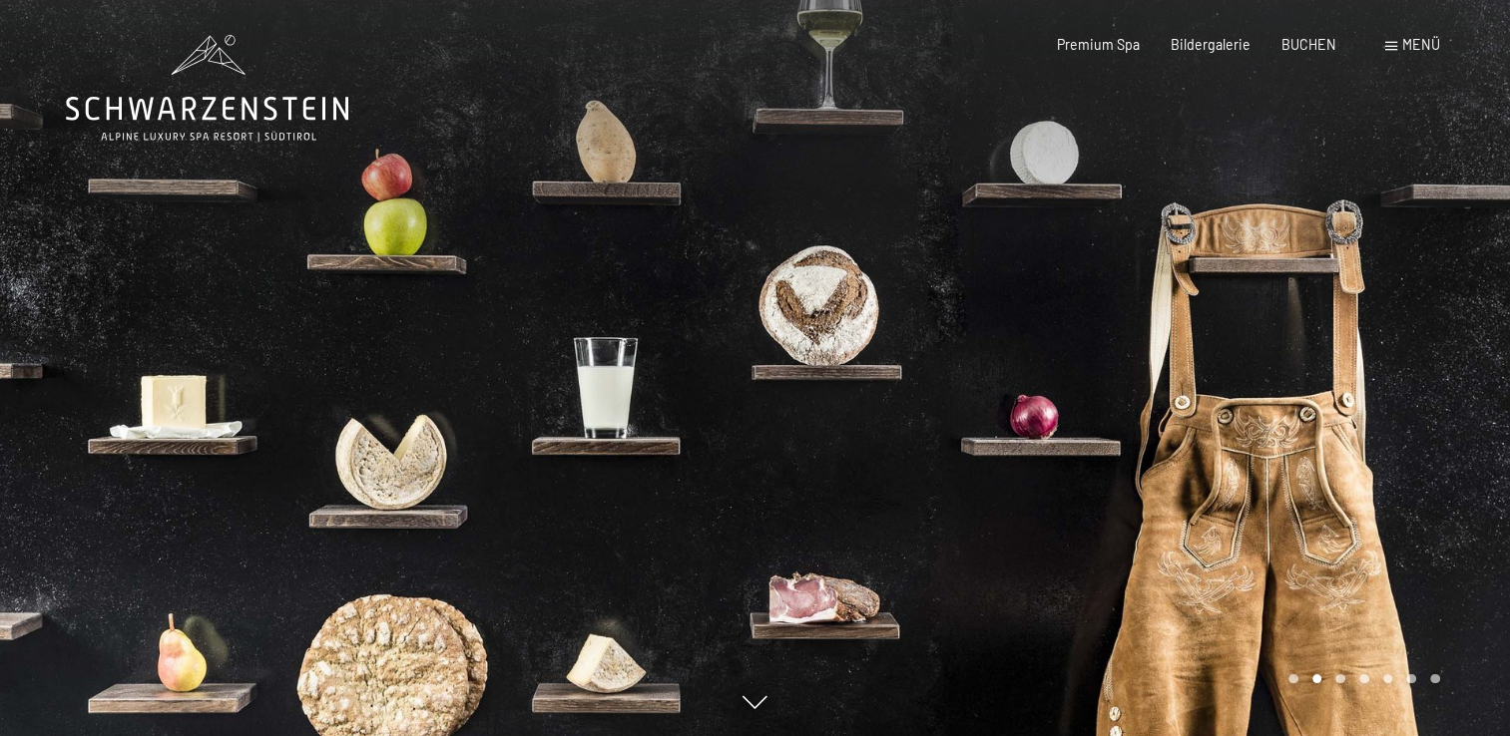
click at [1229, 381] on div at bounding box center [1132, 368] width 755 height 736
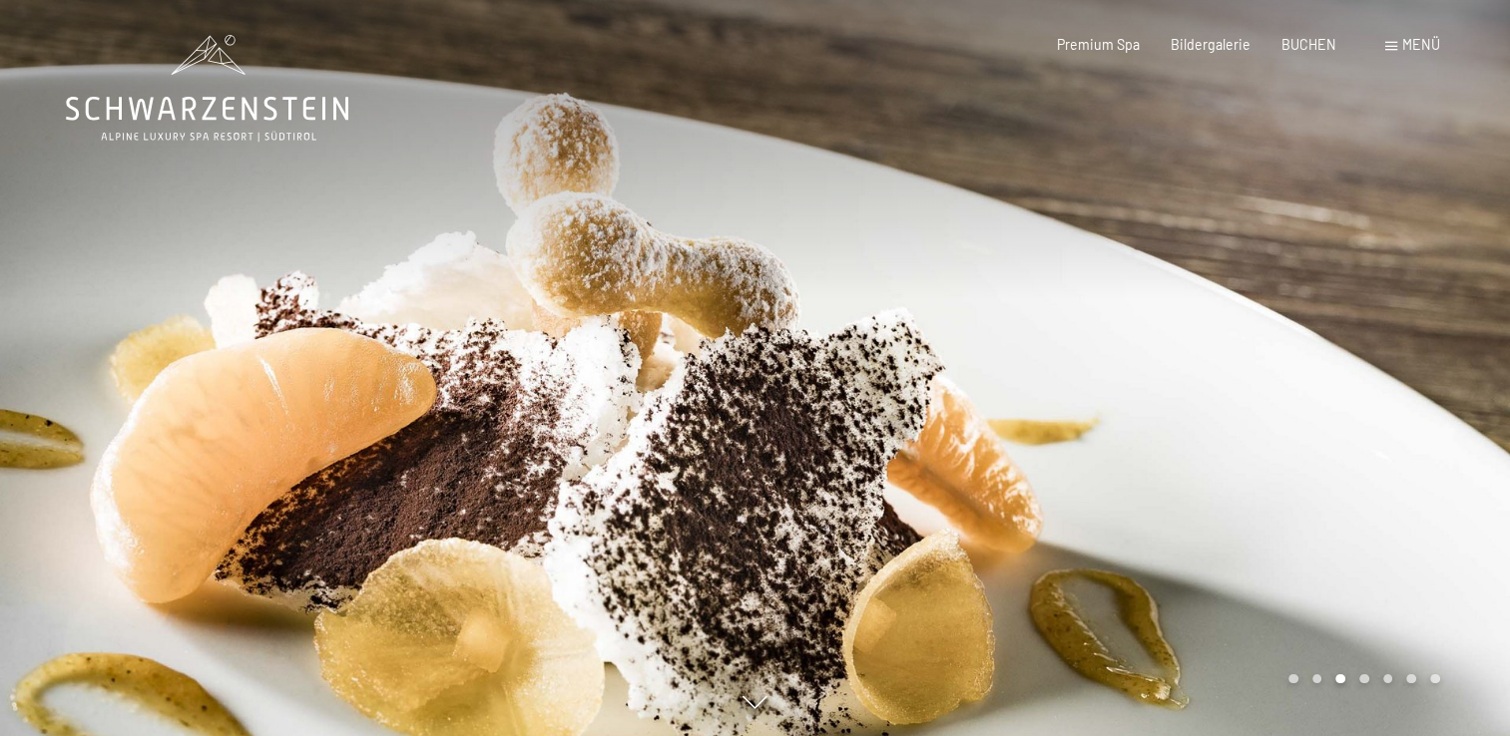
click at [1229, 381] on div at bounding box center [1132, 368] width 755 height 736
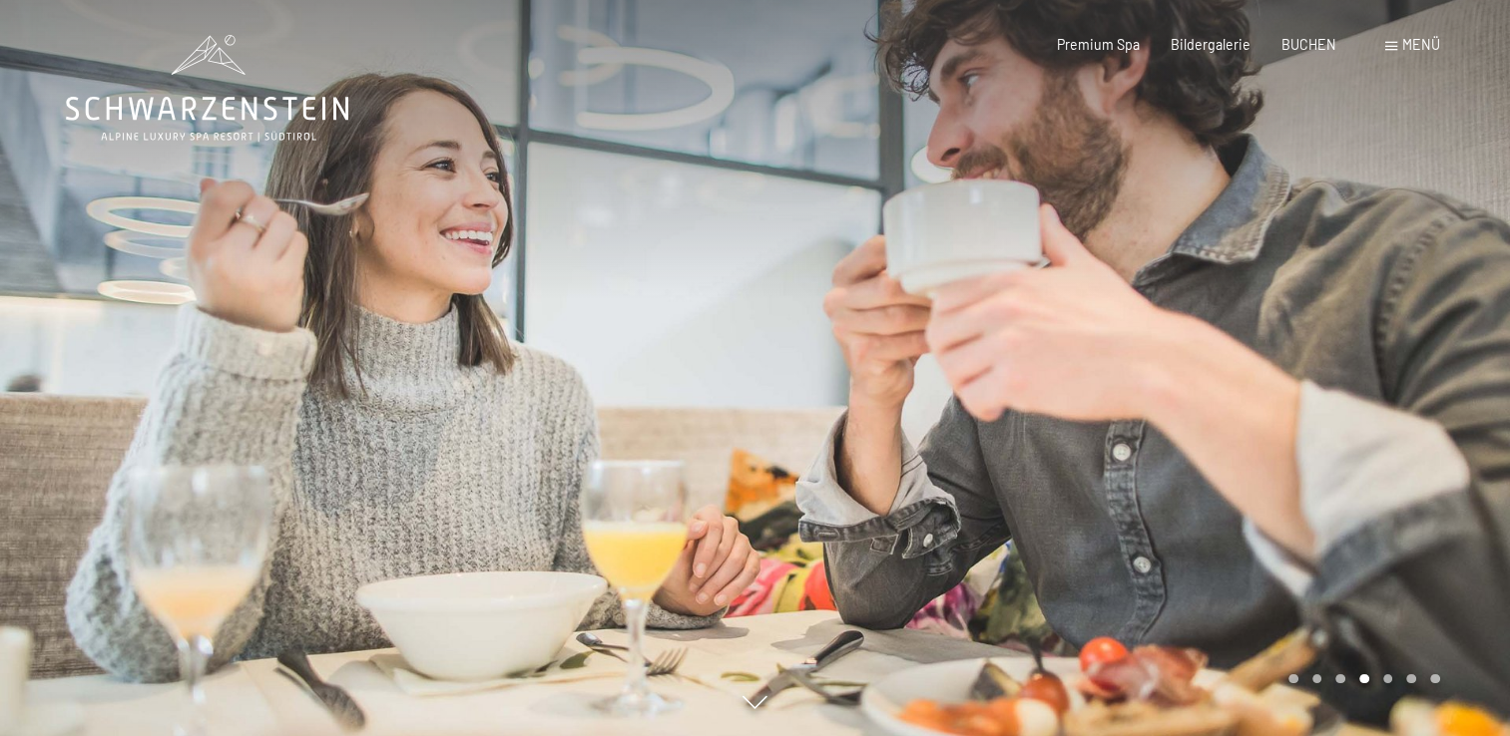
click at [1229, 381] on div at bounding box center [1132, 368] width 755 height 736
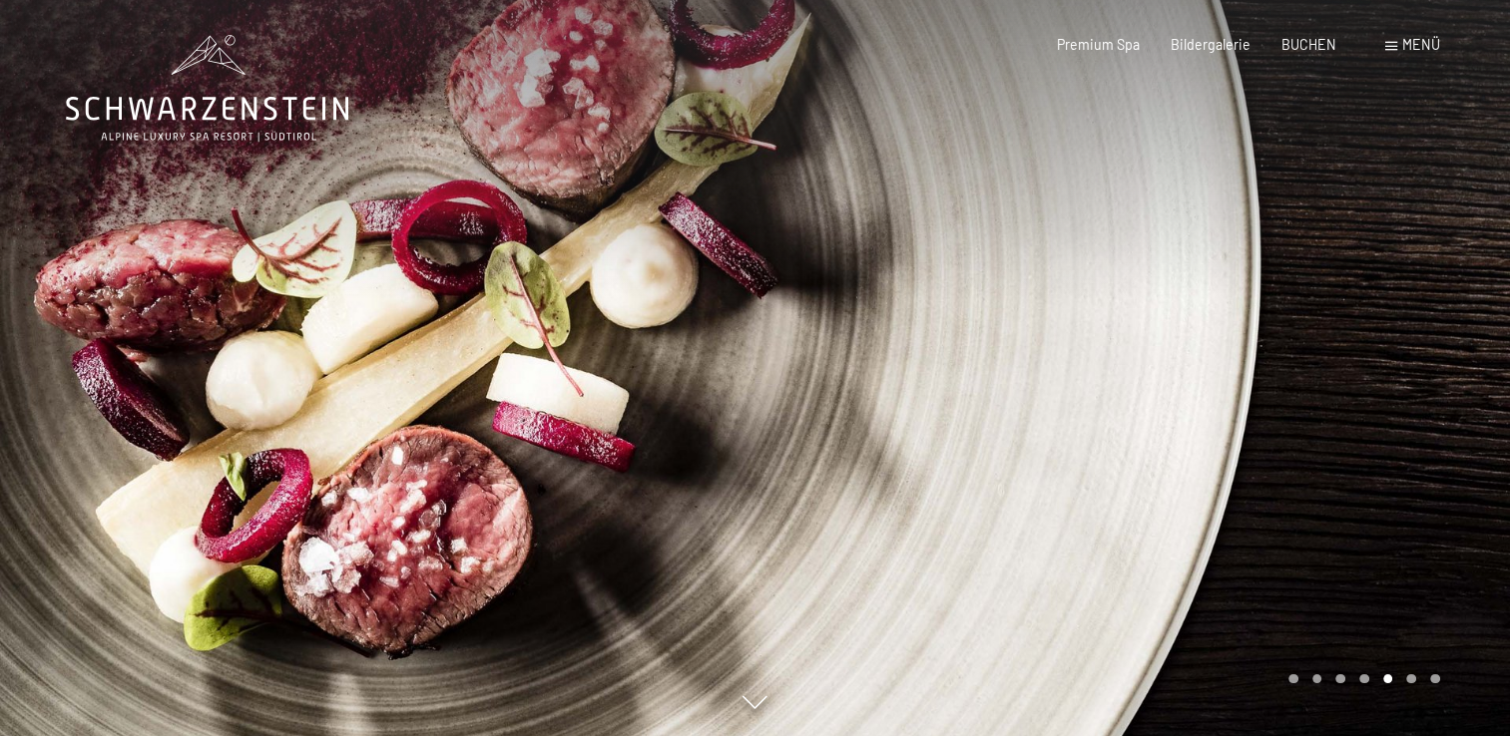
click at [1229, 381] on div at bounding box center [1132, 368] width 755 height 736
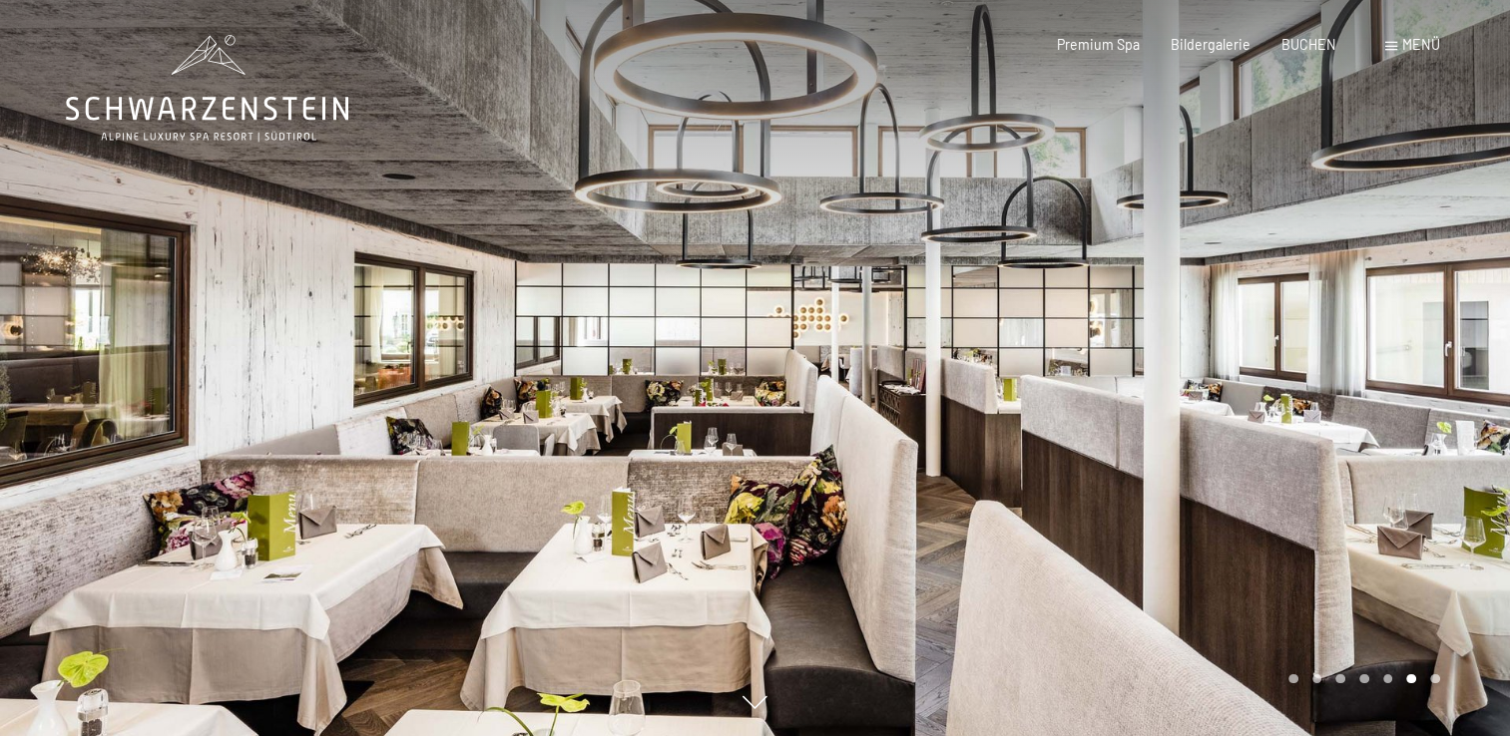
click at [1229, 381] on div at bounding box center [1132, 368] width 755 height 736
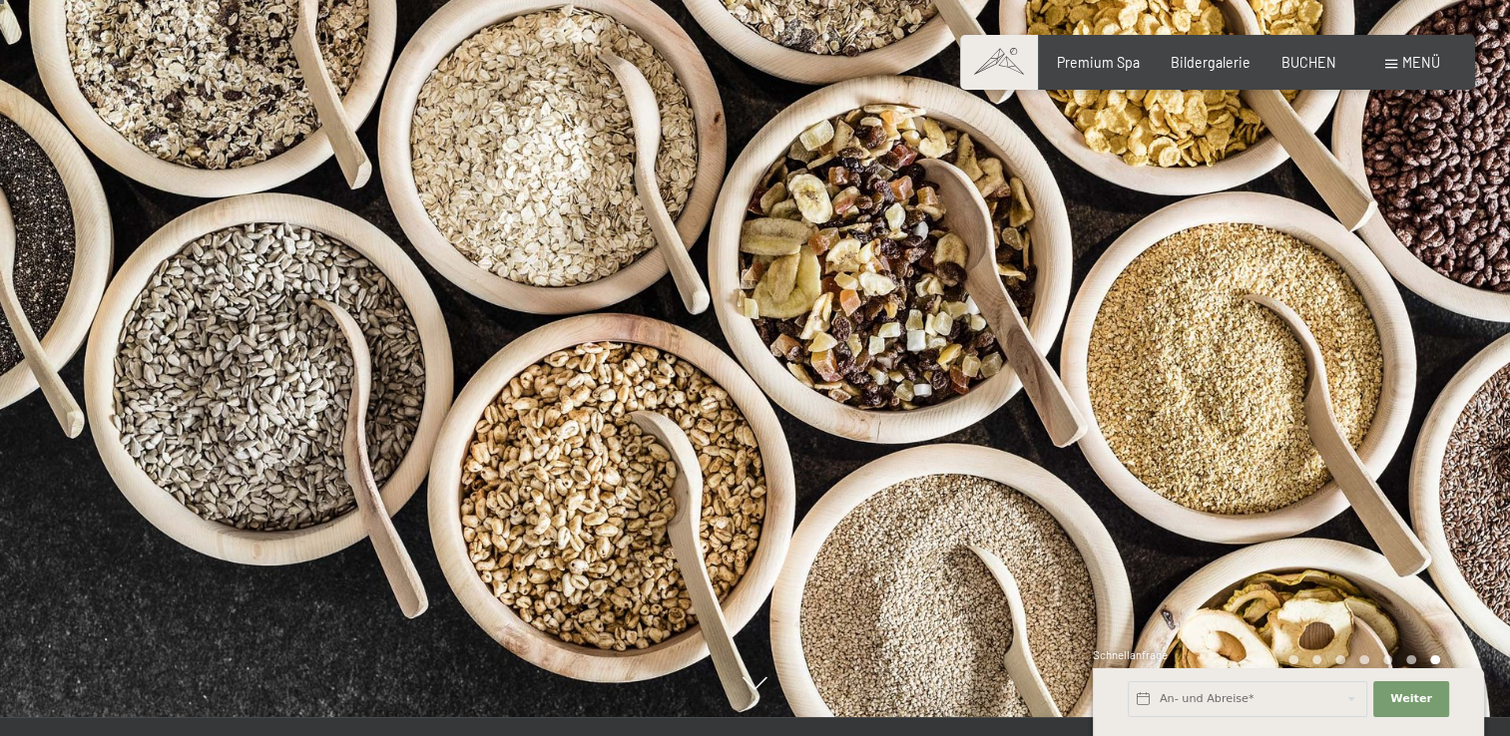
scroll to position [20, 0]
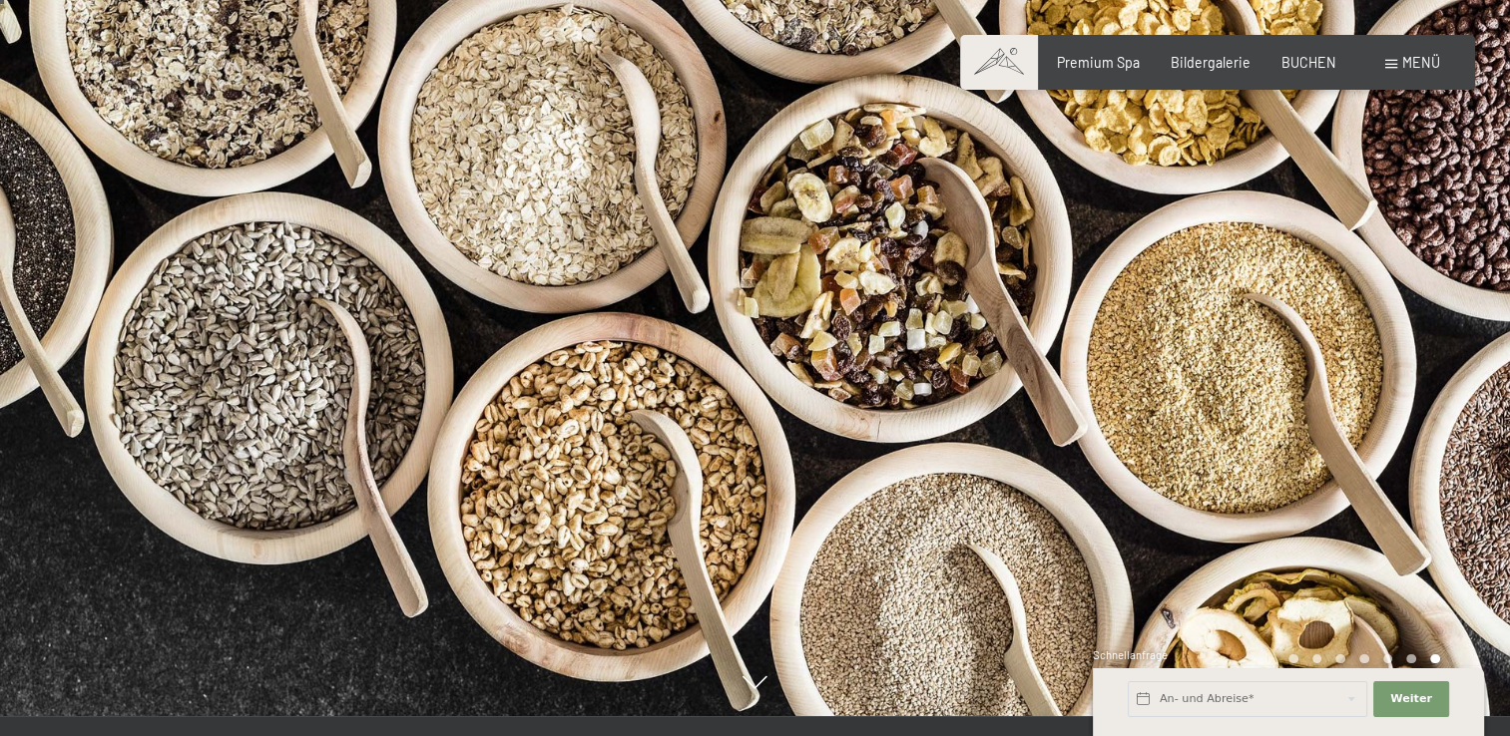
click at [1229, 381] on div at bounding box center [1132, 348] width 755 height 736
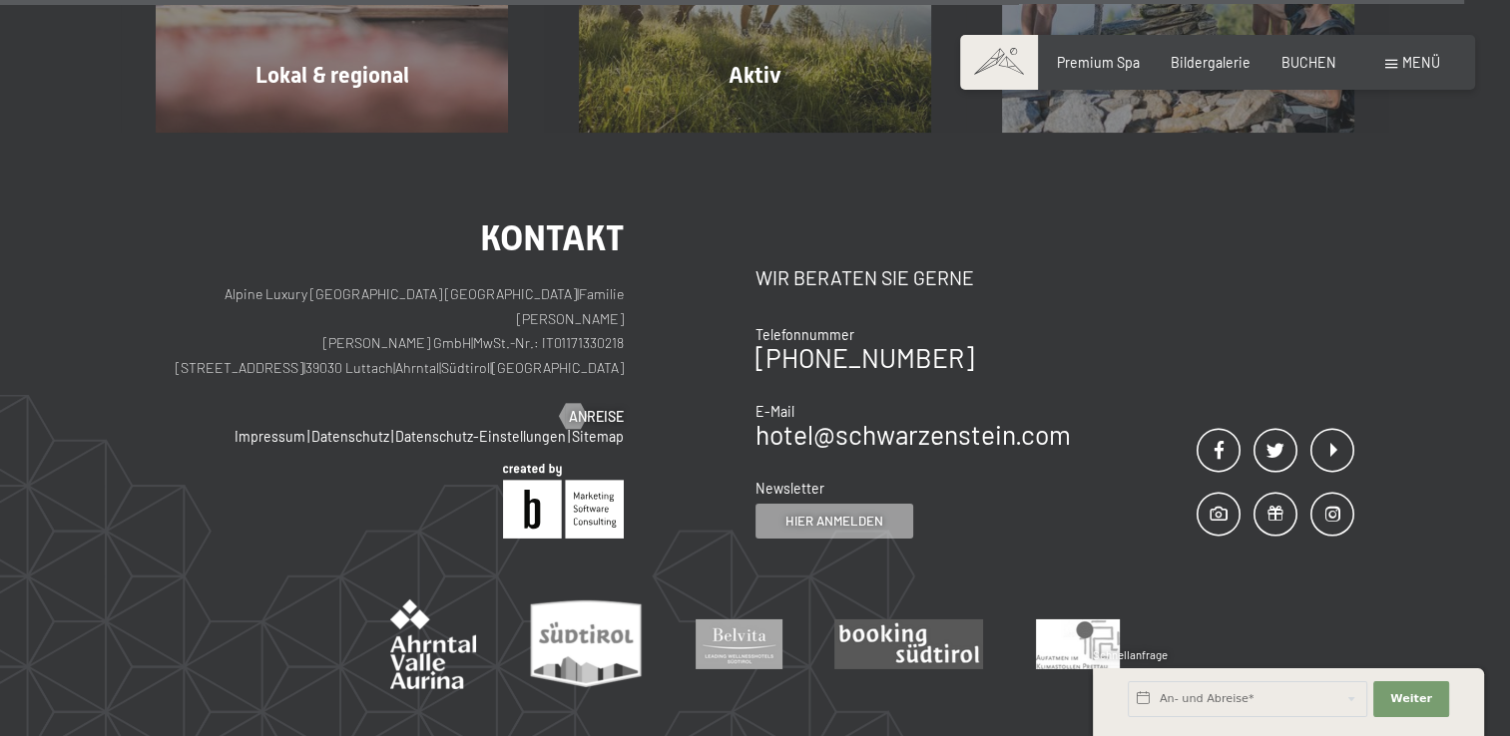
scroll to position [6391, 0]
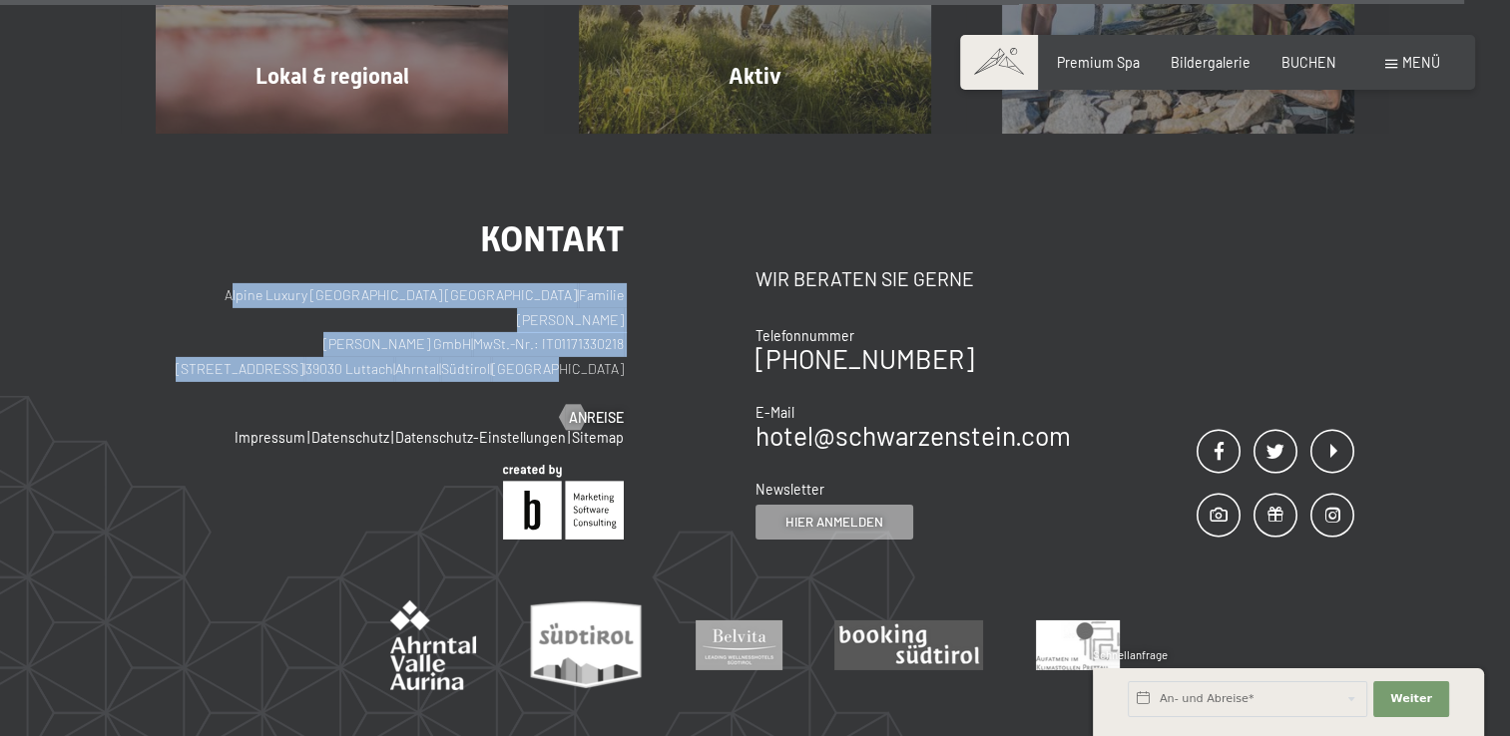
drag, startPoint x: 217, startPoint y: 265, endPoint x: 636, endPoint y: 321, distance: 421.8
click at [636, 321] on div "Kontakt Alpine Luxury SPA Resort SCHWARZENSTEIN | Familie Zimmerhofer Otmar Zim…" at bounding box center [456, 379] width 600 height 317
copy p "Alpine Luxury SPA Resort SCHWARZENSTEIN | Familie Zimmerhofer Otmar Zimmerhofer…"
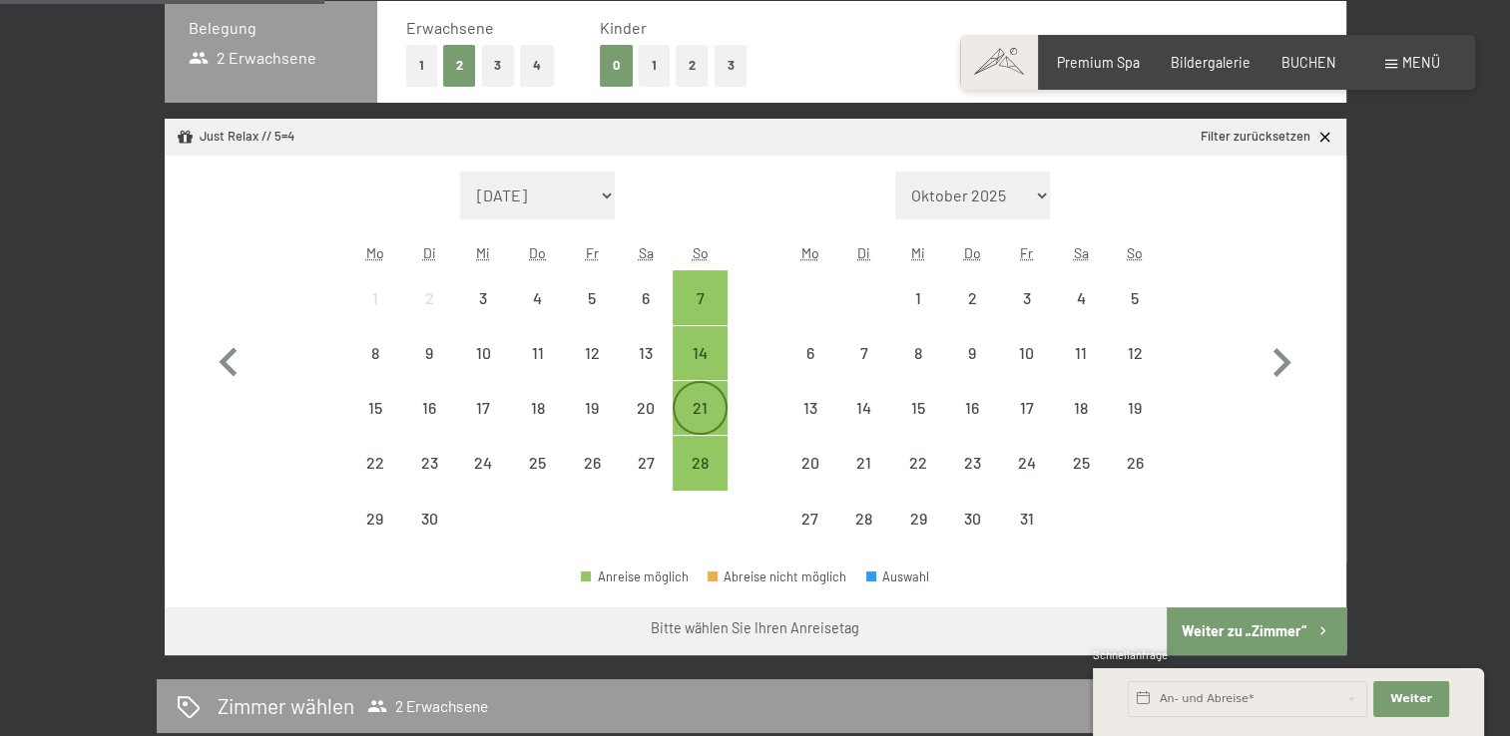
click at [706, 401] on div "21" at bounding box center [699, 425] width 50 height 50
